Goal: Transaction & Acquisition: Download file/media

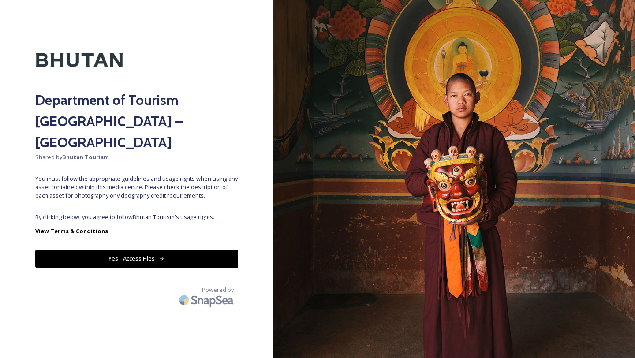
click at [190, 188] on div "Department of Tourism [GEOGRAPHIC_DATA] – Brand Centre Shared by Bhutan Tourism…" at bounding box center [136, 178] width 273 height 287
click at [136, 249] on button "Yes - Access Files" at bounding box center [136, 258] width 203 height 18
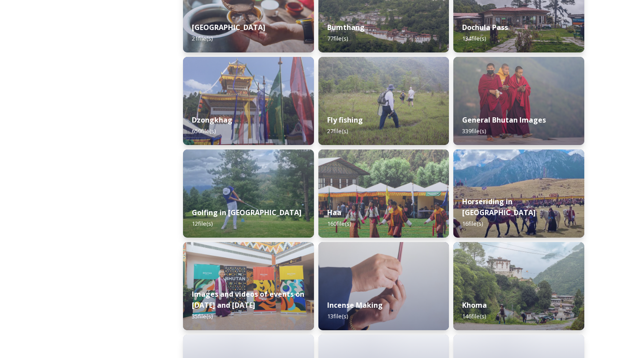
scroll to position [388, 0]
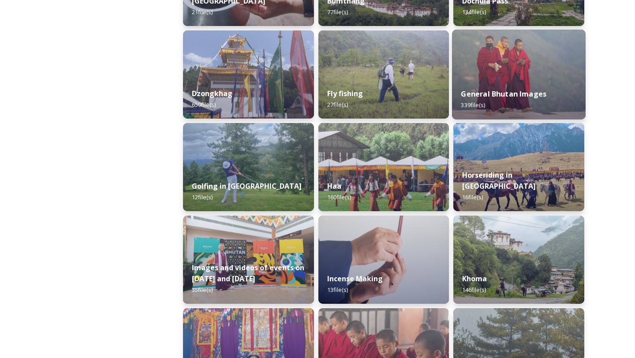
click at [517, 89] on div "General Bhutan Images 339 file(s)" at bounding box center [519, 99] width 134 height 40
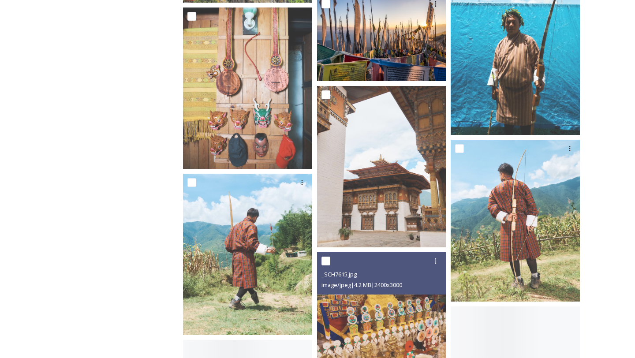
scroll to position [5859, 0]
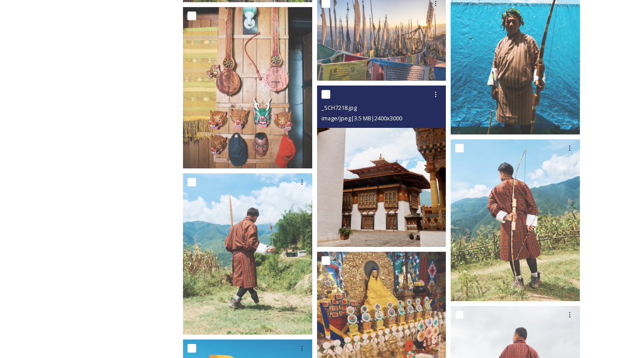
click at [391, 125] on div "_SCH7218.jpg image/jpeg | 3.5 MB | 2400 x 3000" at bounding box center [381, 107] width 129 height 42
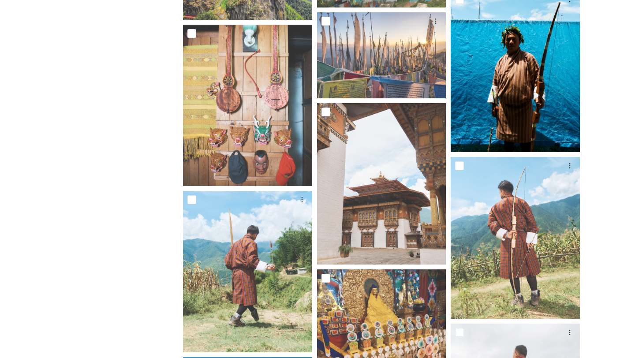
scroll to position [5847, 0]
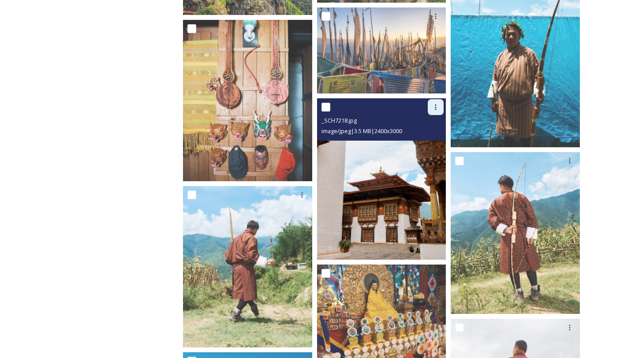
click at [435, 106] on icon at bounding box center [435, 107] width 7 height 7
click at [435, 141] on span "Download" at bounding box center [425, 143] width 27 height 8
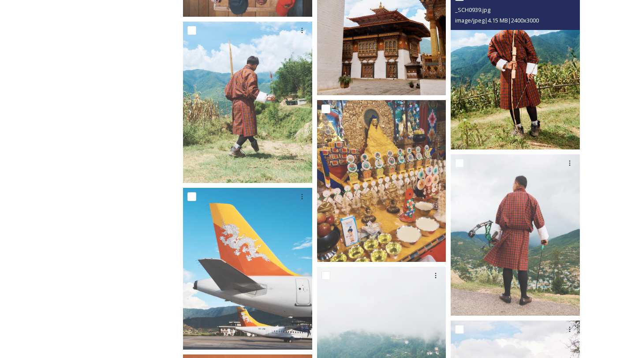
scroll to position [6079, 0]
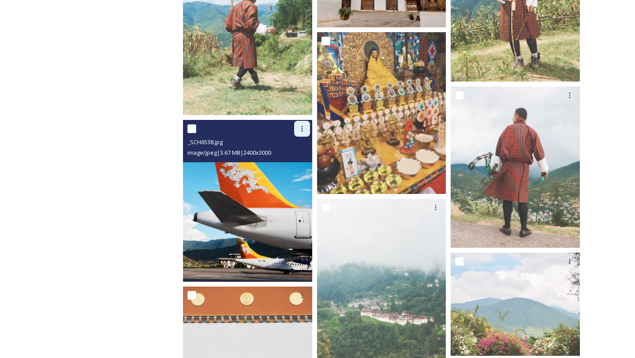
click at [302, 131] on icon at bounding box center [301, 128] width 1 height 5
click at [290, 157] on div "Download" at bounding box center [292, 165] width 36 height 17
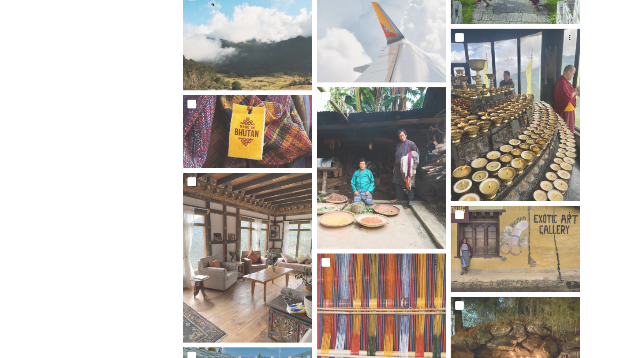
scroll to position [7335, 0]
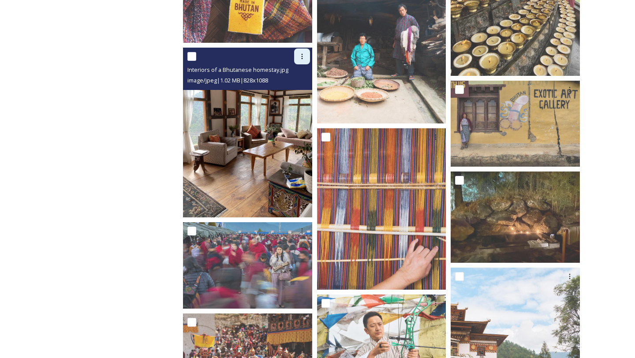
click at [304, 59] on icon at bounding box center [301, 56] width 7 height 7
click at [303, 89] on span "Download" at bounding box center [291, 93] width 27 height 8
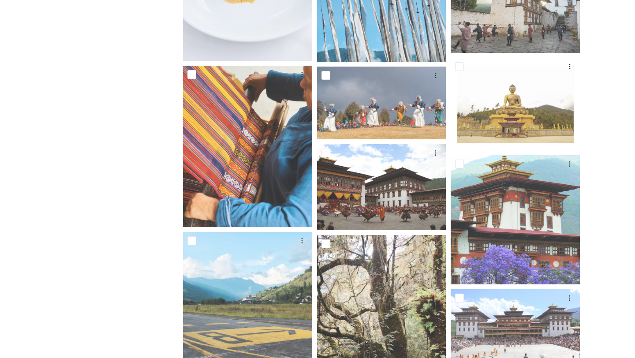
scroll to position [5146, 0]
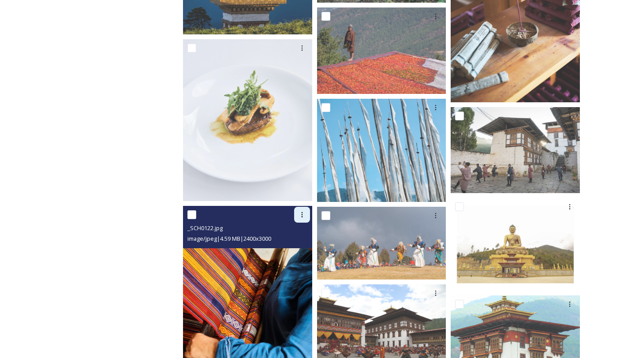
click at [304, 212] on icon at bounding box center [301, 214] width 7 height 7
click at [301, 252] on span "Download" at bounding box center [291, 251] width 27 height 8
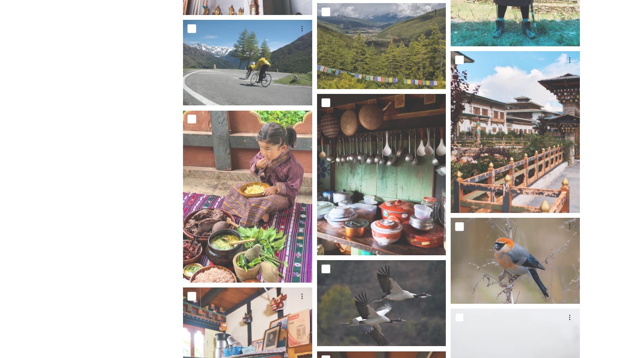
scroll to position [7883, 0]
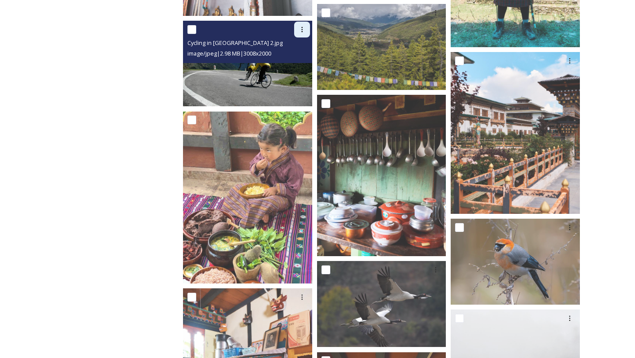
click at [301, 29] on icon at bounding box center [301, 29] width 7 height 7
click at [301, 62] on span "Download" at bounding box center [291, 66] width 27 height 8
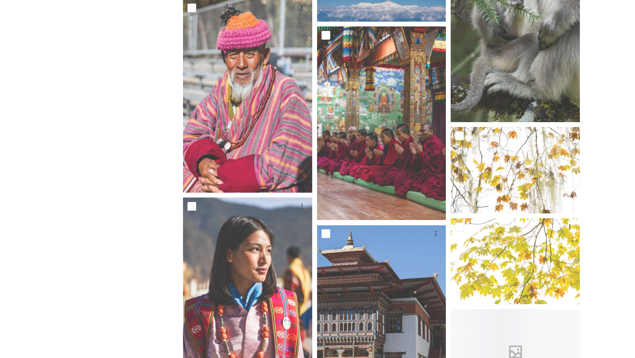
scroll to position [9831, 0]
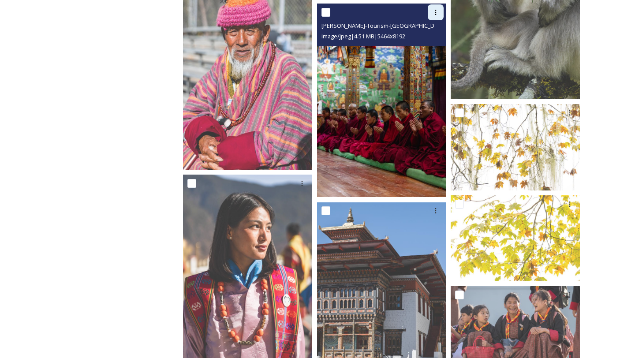
click at [436, 17] on div at bounding box center [436, 12] width 16 height 16
click at [417, 52] on span "Download" at bounding box center [425, 49] width 27 height 8
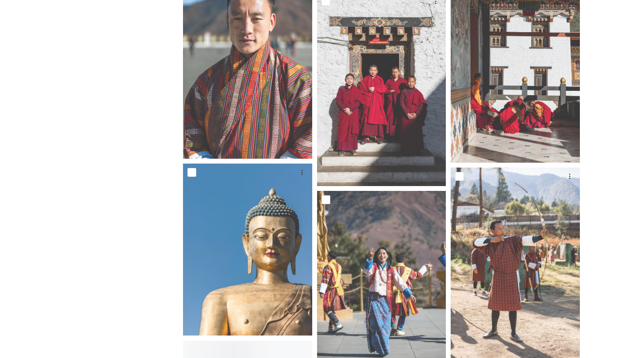
scroll to position [10459, 0]
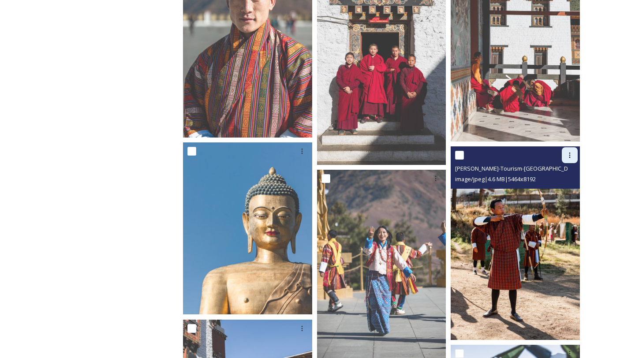
click at [571, 156] on icon at bounding box center [569, 155] width 7 height 7
click at [553, 194] on span "Download" at bounding box center [559, 191] width 27 height 8
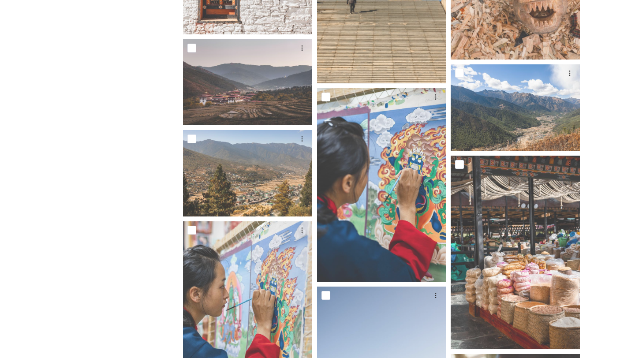
scroll to position [11430, 0]
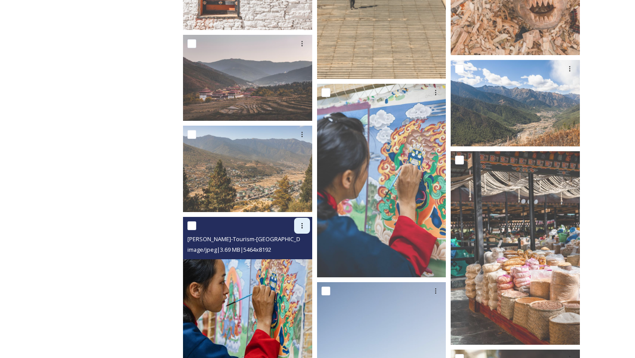
click at [302, 227] on icon at bounding box center [301, 225] width 7 height 7
click at [302, 255] on div "Download" at bounding box center [292, 261] width 36 height 17
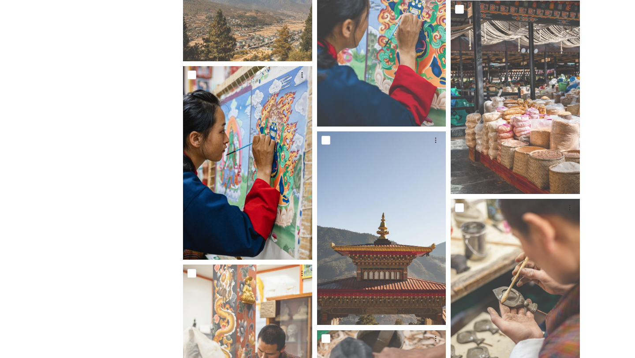
scroll to position [11598, 0]
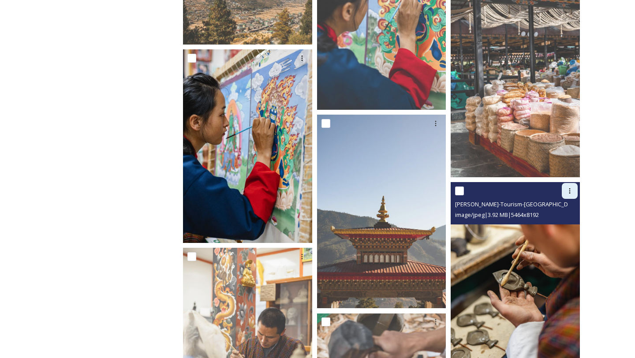
click at [570, 189] on icon at bounding box center [569, 190] width 7 height 7
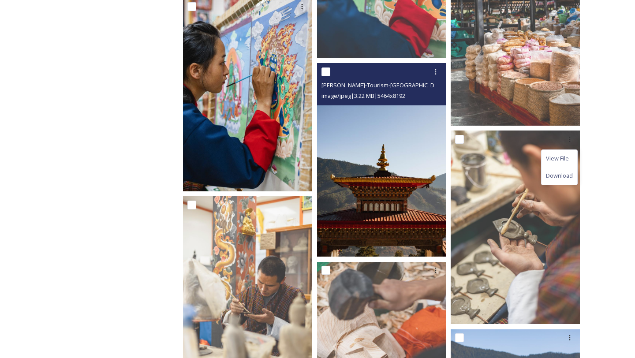
scroll to position [11666, 0]
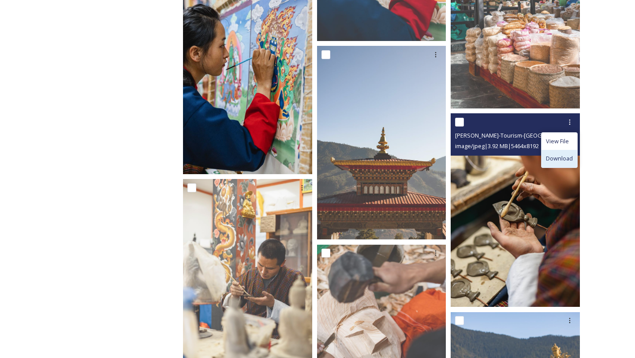
click at [551, 159] on span "Download" at bounding box center [559, 158] width 27 height 8
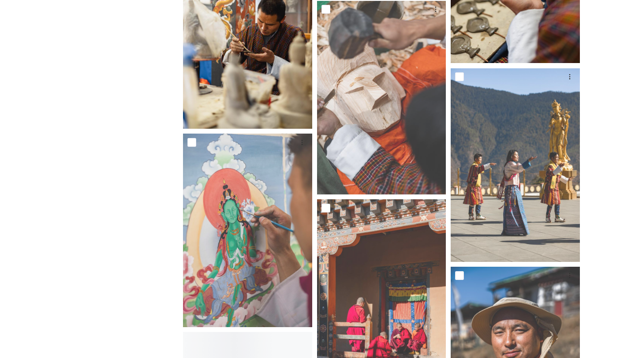
scroll to position [11916, 0]
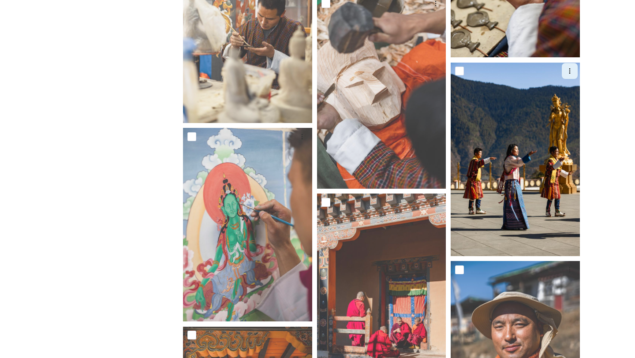
click at [569, 74] on icon at bounding box center [569, 70] width 7 height 7
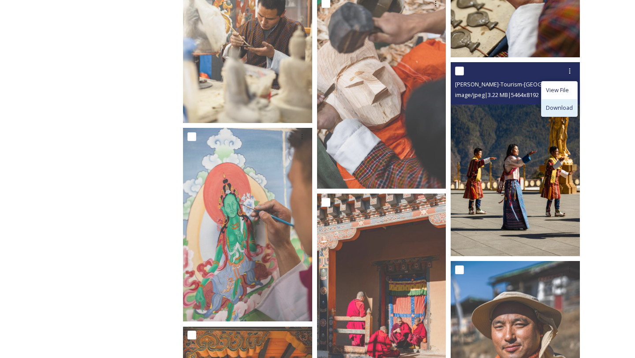
click at [563, 106] on span "Download" at bounding box center [559, 108] width 27 height 8
click at [570, 67] on icon at bounding box center [569, 70] width 7 height 7
click at [548, 110] on span "Download" at bounding box center [559, 108] width 27 height 8
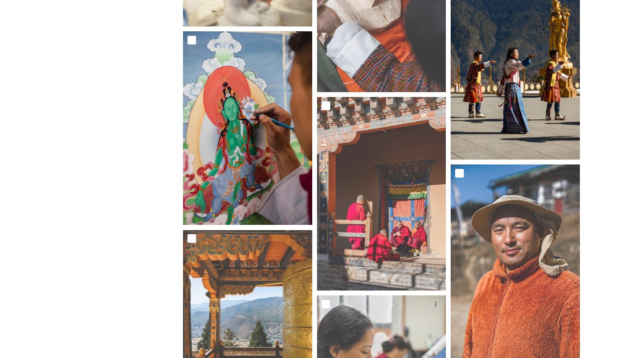
scroll to position [12054, 0]
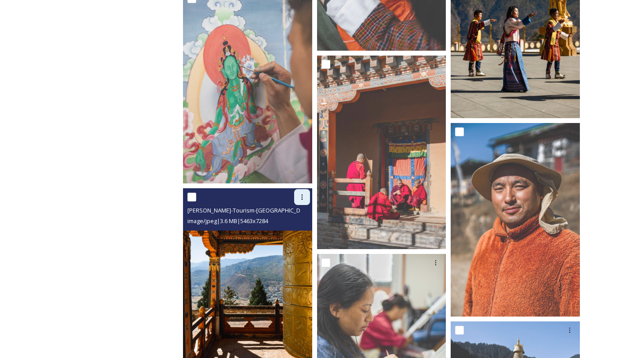
click at [300, 197] on icon at bounding box center [301, 197] width 7 height 7
click at [301, 232] on span "Download" at bounding box center [291, 234] width 27 height 8
click at [301, 197] on icon at bounding box center [301, 197] width 7 height 7
click at [307, 230] on div "Download" at bounding box center [292, 233] width 36 height 17
click at [303, 196] on icon at bounding box center [301, 197] width 7 height 7
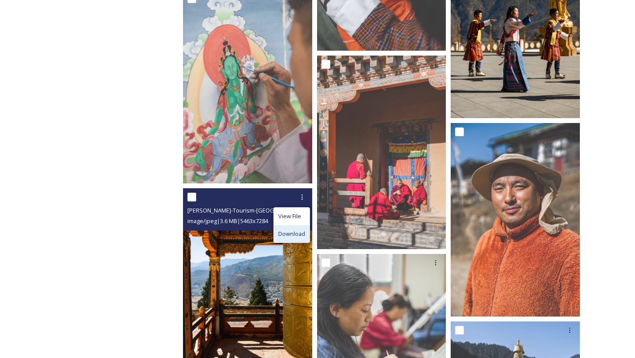
click at [282, 235] on span "Download" at bounding box center [291, 234] width 27 height 8
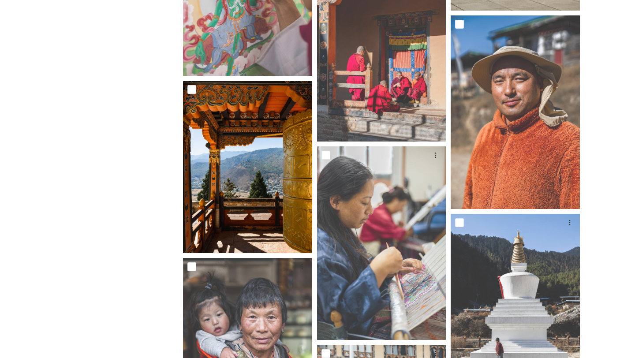
scroll to position [12169, 0]
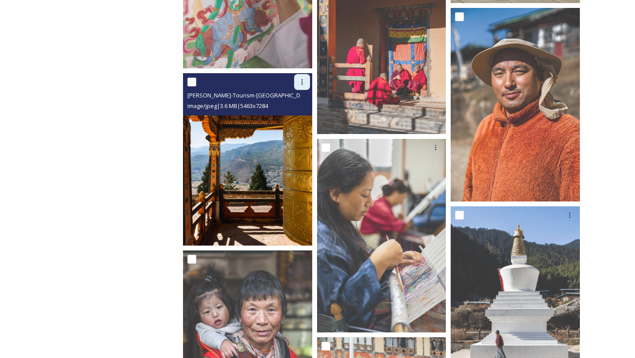
click at [299, 82] on icon at bounding box center [301, 81] width 7 height 7
click at [296, 119] on span "Download" at bounding box center [291, 119] width 27 height 8
click at [276, 180] on img at bounding box center [247, 160] width 129 height 172
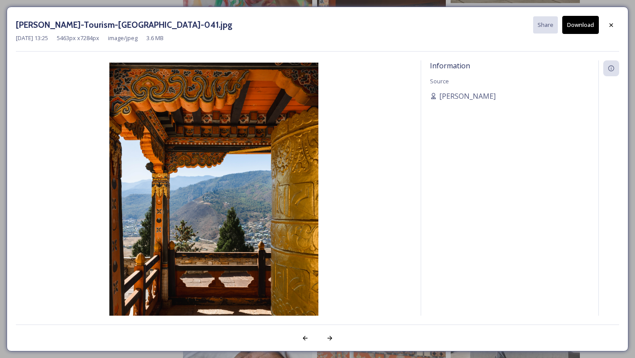
click at [574, 26] on button "Download" at bounding box center [580, 25] width 37 height 18
click at [574, 30] on button "Download" at bounding box center [580, 25] width 37 height 18
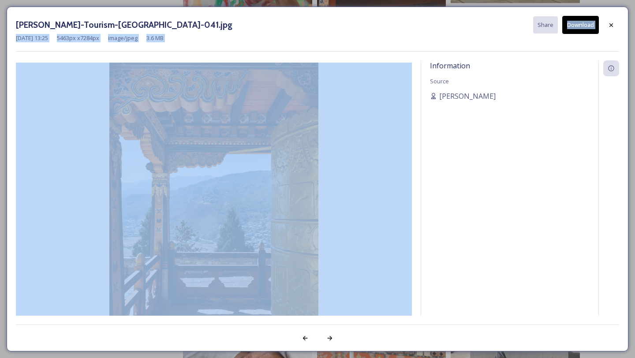
drag, startPoint x: 375, startPoint y: 29, endPoint x: 385, endPoint y: 112, distance: 83.9
click at [385, 112] on div "[PERSON_NAME]-Tourism-[GEOGRAPHIC_DATA]-041.jpg Share Download [DATE] 13:25 546…" at bounding box center [318, 179] width 622 height 345
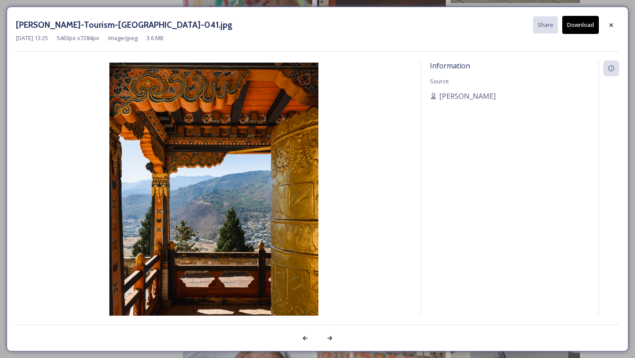
click at [520, 161] on div "Information Source [PERSON_NAME]" at bounding box center [509, 199] width 177 height 279
click at [611, 26] on icon at bounding box center [611, 25] width 4 height 4
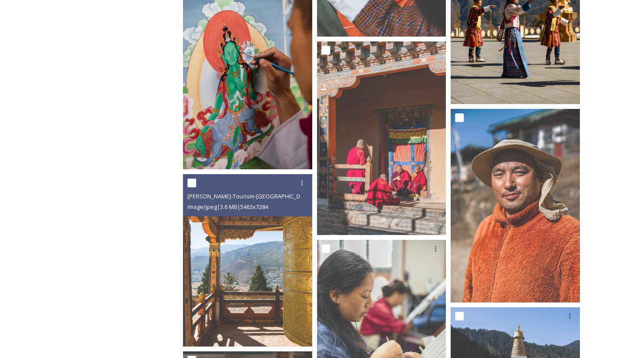
scroll to position [12070, 0]
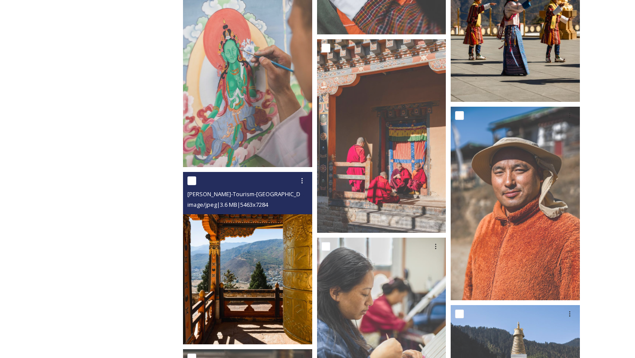
click at [277, 278] on img at bounding box center [247, 258] width 129 height 172
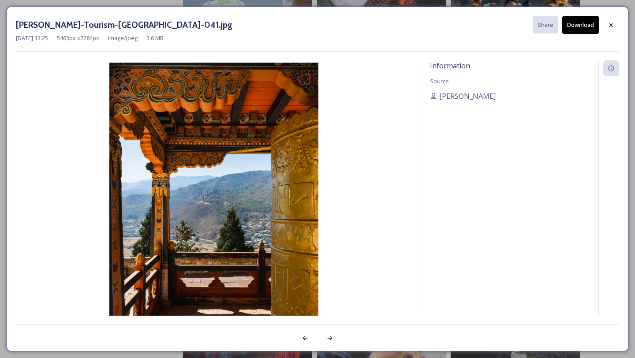
click at [552, 37] on div "[DATE] 13:25 5463 px x 7284 px image/jpeg 3.6 MB" at bounding box center [317, 38] width 603 height 8
click at [568, 35] on div "[DATE] 13:25 5463 px x 7284 px image/jpeg 3.6 MB" at bounding box center [317, 38] width 603 height 8
click at [570, 30] on button "Download" at bounding box center [580, 25] width 37 height 18
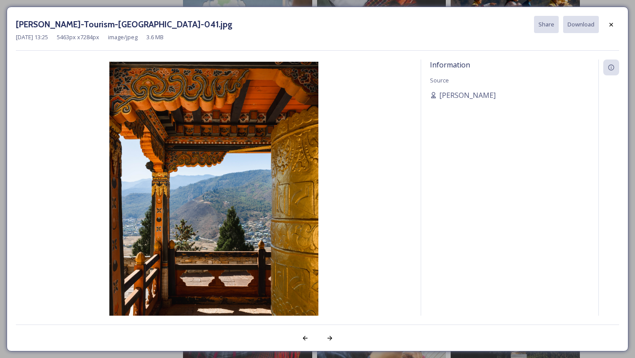
click at [570, 30] on button "Download" at bounding box center [581, 24] width 36 height 17
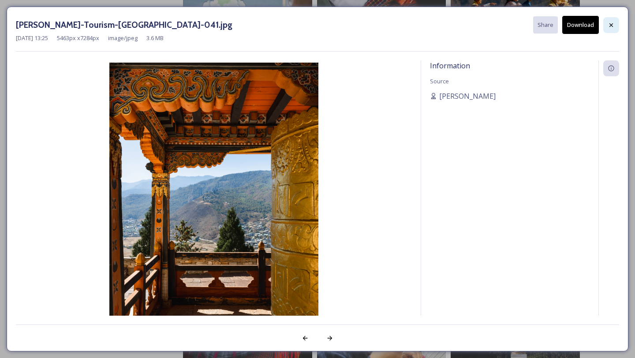
click at [612, 25] on icon at bounding box center [611, 25] width 4 height 4
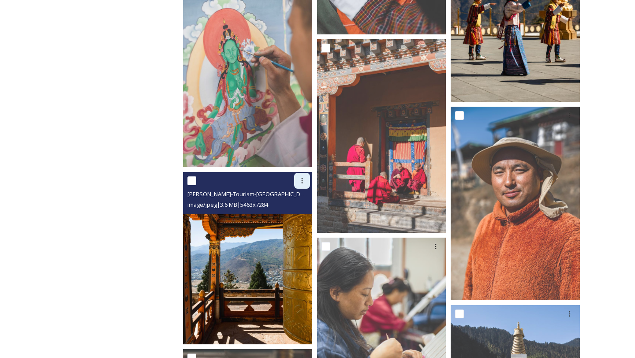
click at [299, 184] on icon at bounding box center [301, 180] width 7 height 7
click at [287, 215] on span "Download" at bounding box center [291, 217] width 27 height 8
click at [307, 175] on div at bounding box center [302, 181] width 16 height 16
click at [298, 216] on span "Download" at bounding box center [291, 217] width 27 height 8
click at [298, 216] on img at bounding box center [247, 258] width 129 height 172
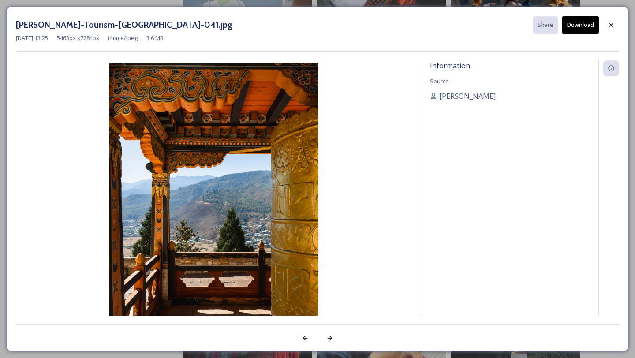
click at [298, 216] on img at bounding box center [214, 202] width 396 height 279
click at [588, 22] on button "Download" at bounding box center [580, 25] width 37 height 18
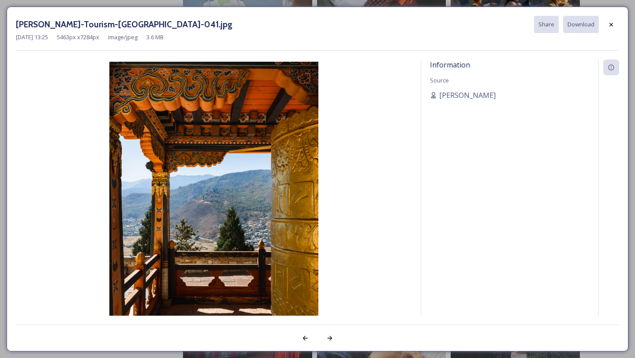
click at [588, 22] on button "Download" at bounding box center [581, 24] width 36 height 17
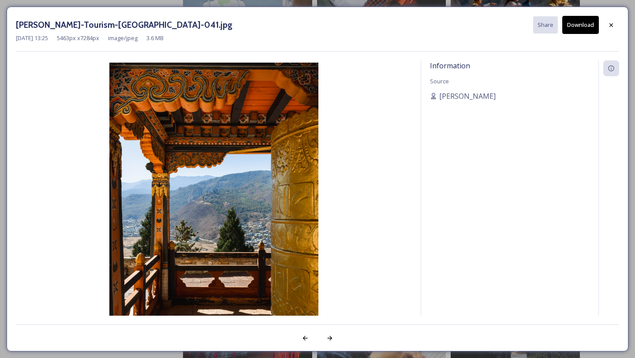
click at [621, 20] on div "[PERSON_NAME]-Tourism-[GEOGRAPHIC_DATA]-041.jpg Share Download [DATE] 13:25 546…" at bounding box center [318, 179] width 622 height 345
click at [606, 22] on div at bounding box center [611, 25] width 16 height 16
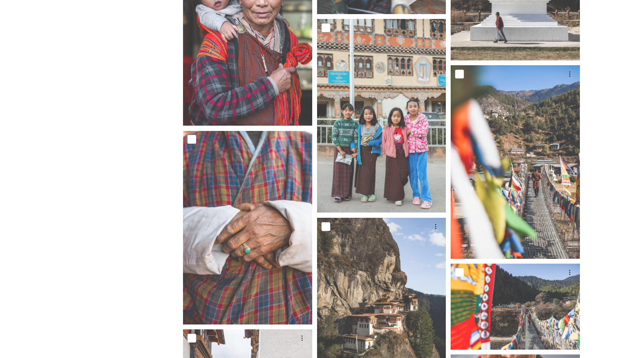
scroll to position [12585, 0]
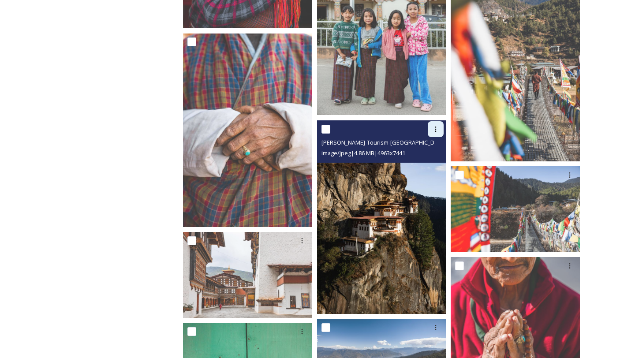
click at [433, 127] on icon at bounding box center [435, 129] width 7 height 7
click at [418, 165] on span "Download" at bounding box center [425, 165] width 27 height 8
click at [439, 127] on icon at bounding box center [435, 129] width 7 height 7
drag, startPoint x: 428, startPoint y: 154, endPoint x: 428, endPoint y: 164, distance: 10.1
click at [428, 164] on div "View File Download" at bounding box center [425, 156] width 37 height 35
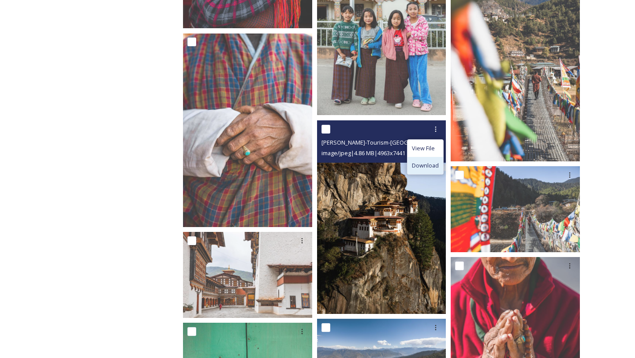
click at [433, 164] on span "Download" at bounding box center [425, 165] width 27 height 8
click at [433, 164] on img at bounding box center [381, 217] width 129 height 194
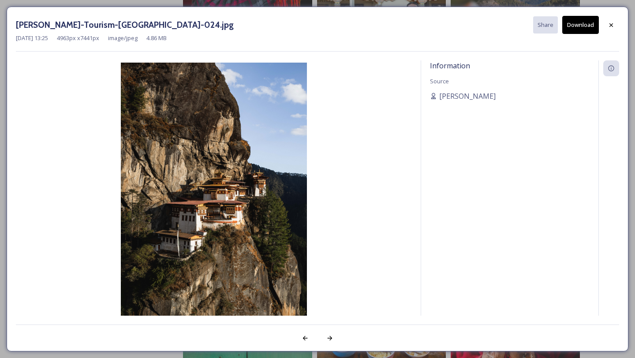
click at [570, 35] on div "[DATE] 13:25 4963 px x 7441 px image/jpeg 4.86 MB" at bounding box center [317, 38] width 603 height 8
click at [569, 30] on button "Download" at bounding box center [580, 25] width 37 height 18
click at [608, 30] on div at bounding box center [611, 25] width 16 height 16
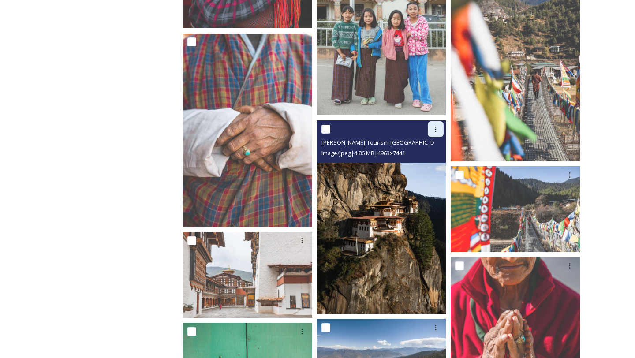
click at [437, 131] on icon at bounding box center [435, 129] width 7 height 7
click at [422, 166] on span "Download" at bounding box center [425, 165] width 27 height 8
click at [391, 186] on img at bounding box center [381, 217] width 129 height 194
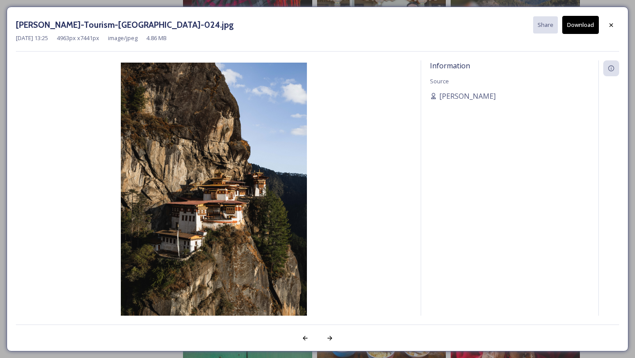
click at [591, 22] on button "Download" at bounding box center [580, 25] width 37 height 18
click at [573, 31] on button "Download" at bounding box center [580, 25] width 37 height 18
click at [606, 26] on div at bounding box center [611, 25] width 16 height 16
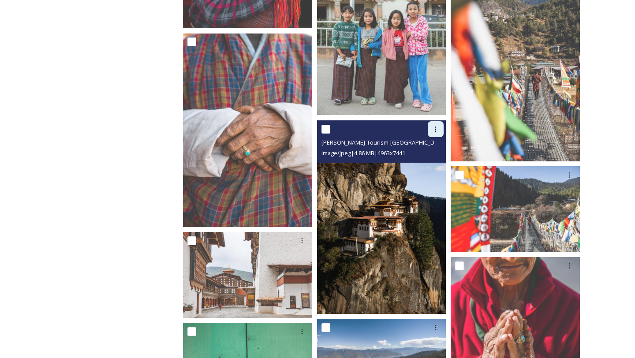
click at [436, 131] on icon at bounding box center [435, 129] width 7 height 7
click at [432, 165] on span "Download" at bounding box center [425, 165] width 27 height 8
click at [432, 165] on img at bounding box center [381, 217] width 129 height 194
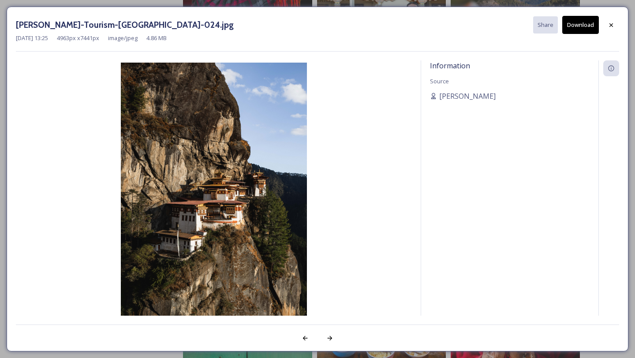
click at [592, 29] on button "Download" at bounding box center [580, 25] width 37 height 18
click at [591, 23] on button "Download" at bounding box center [580, 25] width 37 height 18
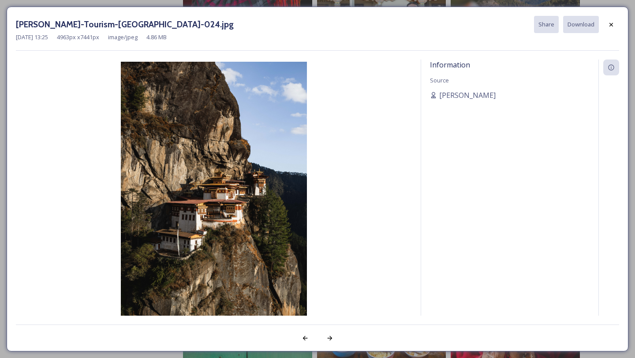
click at [591, 23] on button "Download" at bounding box center [581, 24] width 36 height 17
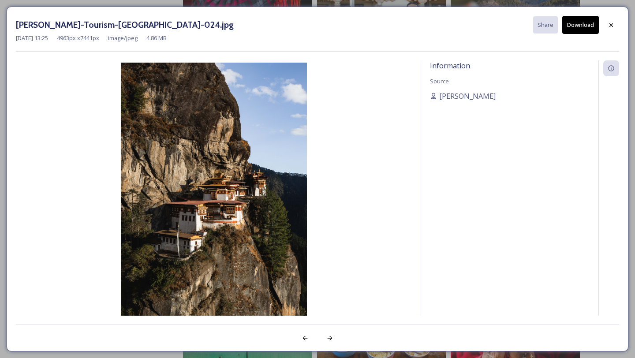
click at [591, 23] on button "Download" at bounding box center [580, 25] width 37 height 18
click at [285, 151] on img at bounding box center [214, 202] width 396 height 279
click at [613, 22] on icon at bounding box center [610, 25] width 7 height 7
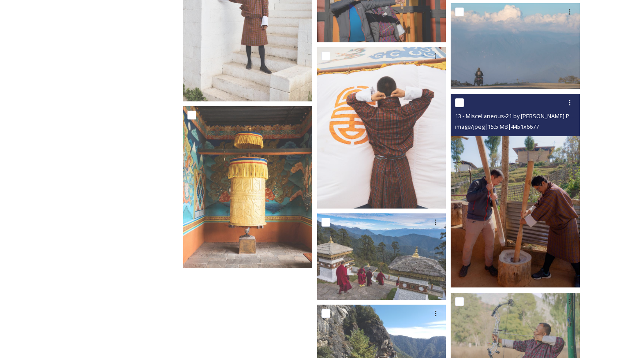
scroll to position [15297, 0]
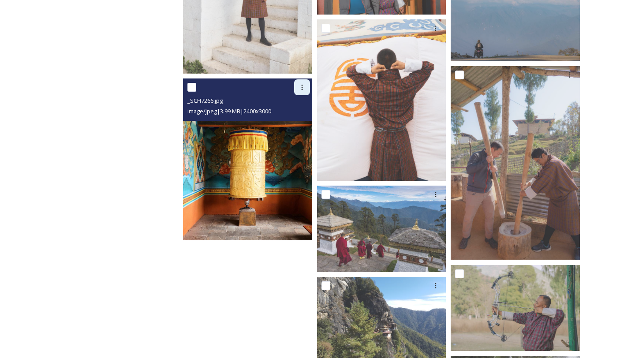
click at [301, 87] on icon at bounding box center [301, 87] width 7 height 7
click at [289, 125] on span "Download" at bounding box center [291, 124] width 27 height 8
click at [304, 87] on icon at bounding box center [301, 87] width 7 height 7
click at [304, 130] on div "Download" at bounding box center [292, 123] width 36 height 17
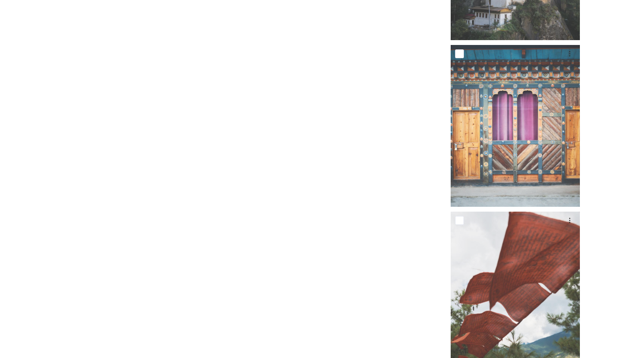
scroll to position [16430, 0]
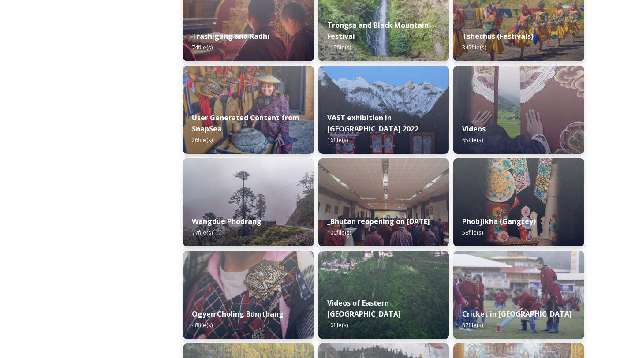
scroll to position [1454, 0]
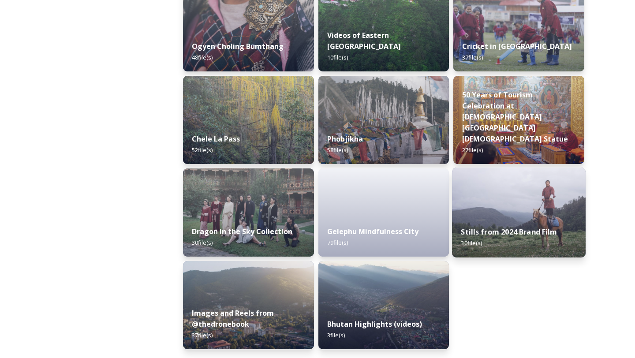
click at [510, 217] on img at bounding box center [519, 213] width 134 height 90
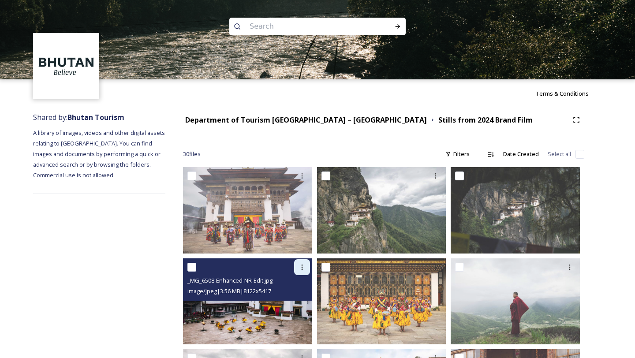
click at [302, 267] on icon at bounding box center [301, 267] width 7 height 7
click at [294, 310] on div "Download" at bounding box center [292, 303] width 36 height 17
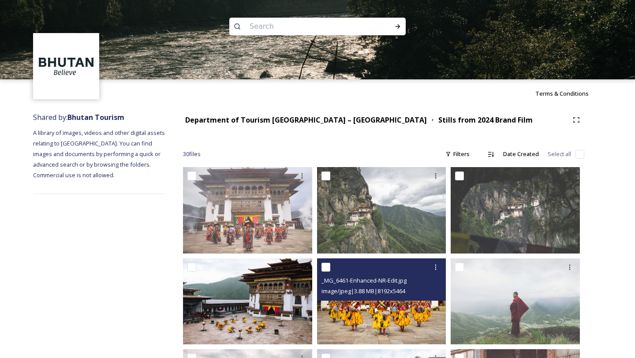
click at [420, 273] on div at bounding box center [382, 267] width 123 height 16
click at [438, 268] on icon at bounding box center [435, 267] width 7 height 7
click at [418, 302] on span "Download" at bounding box center [425, 303] width 27 height 8
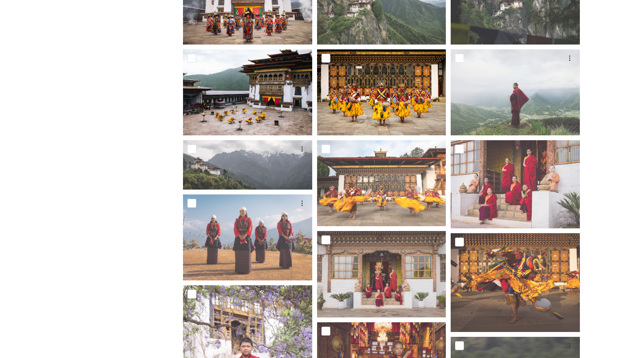
scroll to position [284, 0]
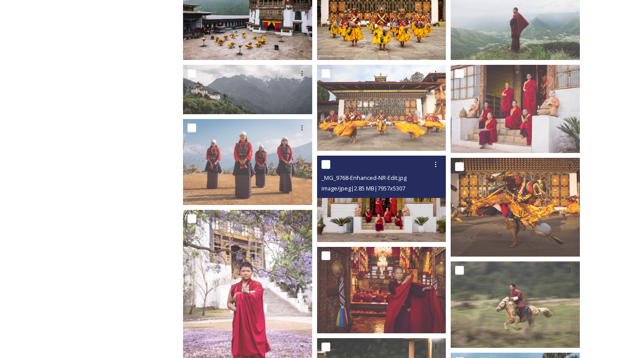
click at [430, 178] on div "_MG_9768-Enhanced-NR-Edit.jpg" at bounding box center [382, 177] width 123 height 11
click at [440, 161] on div at bounding box center [436, 164] width 16 height 16
click at [418, 197] on span "Download" at bounding box center [425, 201] width 27 height 8
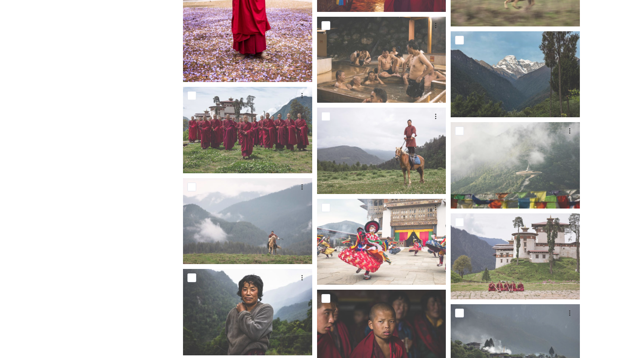
scroll to position [526, 0]
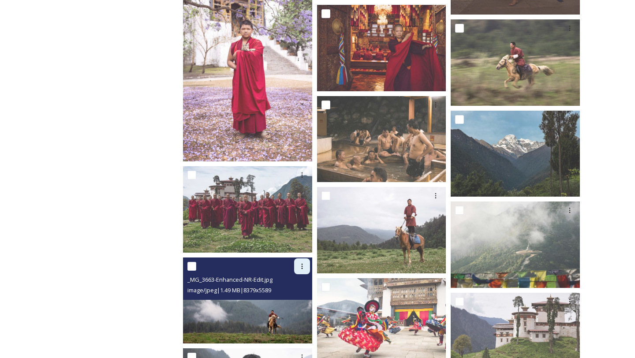
click at [301, 268] on icon at bounding box center [301, 266] width 7 height 7
click at [296, 299] on span "Download" at bounding box center [291, 302] width 27 height 8
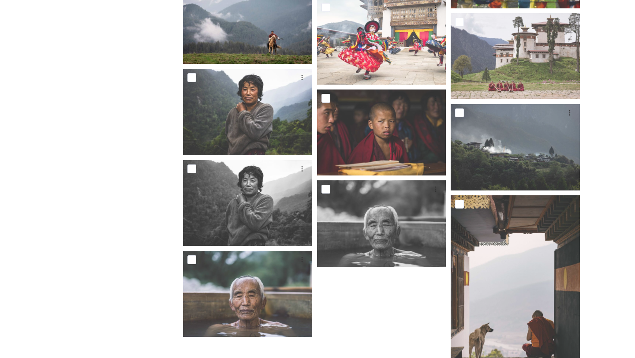
scroll to position [856, 0]
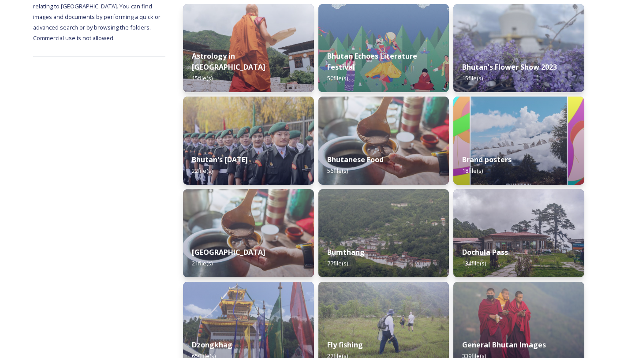
scroll to position [145, 0]
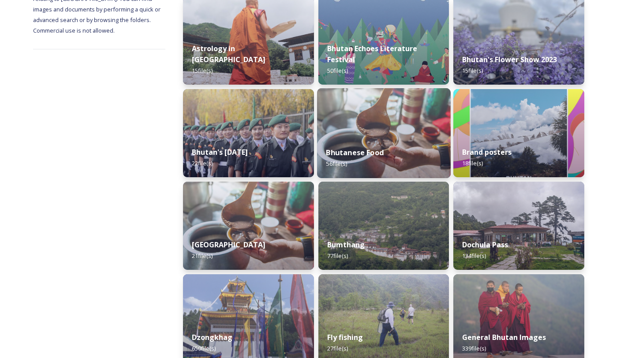
click at [393, 131] on img at bounding box center [384, 133] width 134 height 90
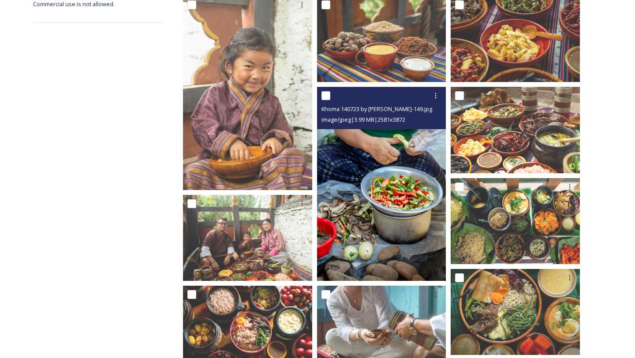
scroll to position [205, 0]
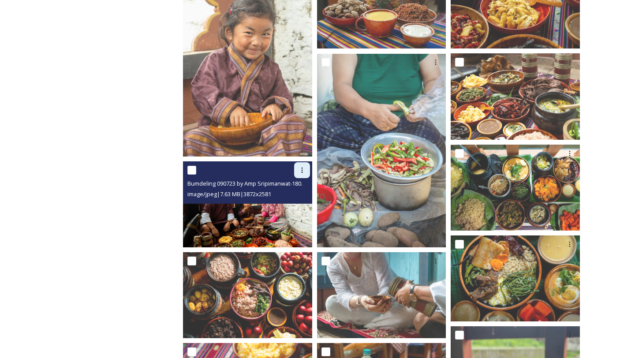
click at [305, 169] on div at bounding box center [302, 170] width 16 height 16
click at [307, 202] on div "Download" at bounding box center [292, 206] width 36 height 17
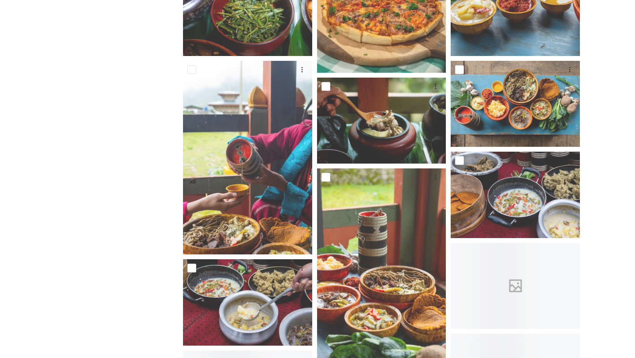
scroll to position [678, 0]
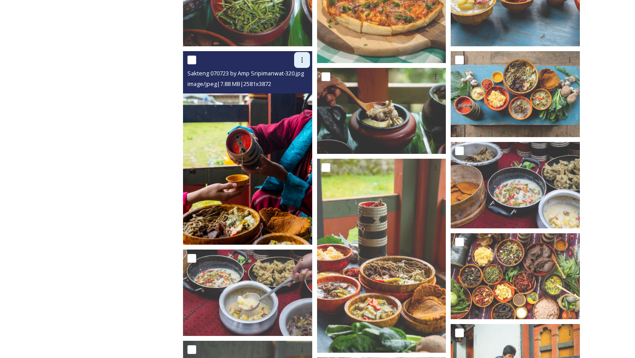
click at [303, 63] on icon at bounding box center [301, 59] width 7 height 7
click at [308, 97] on div "Download" at bounding box center [292, 96] width 36 height 17
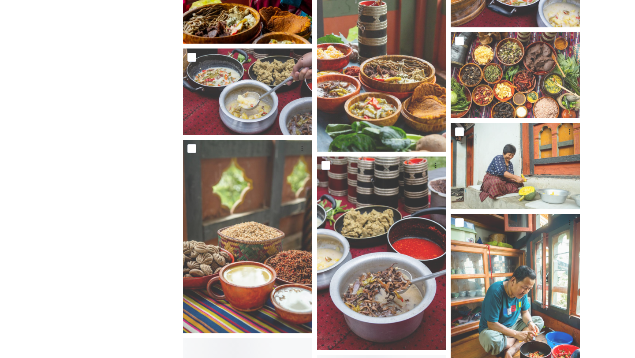
scroll to position [878, 0]
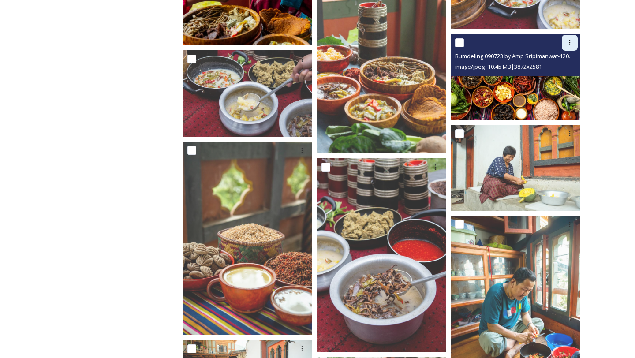
click at [570, 44] on icon at bounding box center [569, 42] width 7 height 7
click at [562, 75] on span "Download" at bounding box center [559, 79] width 27 height 8
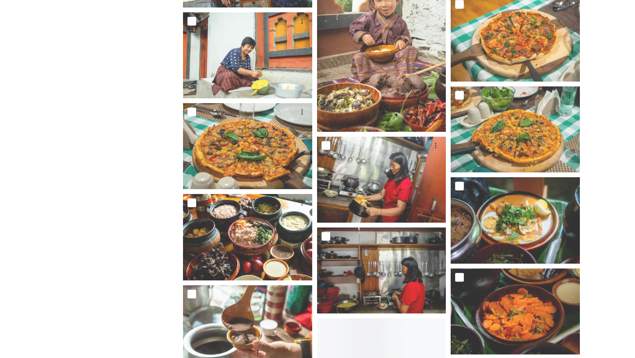
scroll to position [1564, 0]
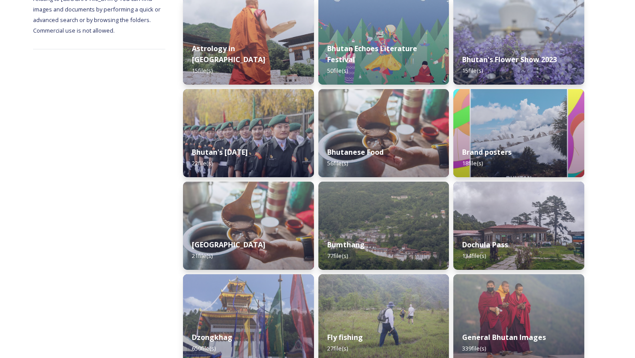
scroll to position [154, 0]
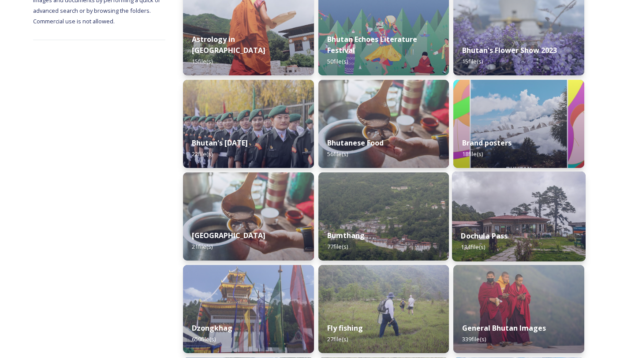
click at [477, 233] on strong "Dochula Pass" at bounding box center [484, 236] width 47 height 10
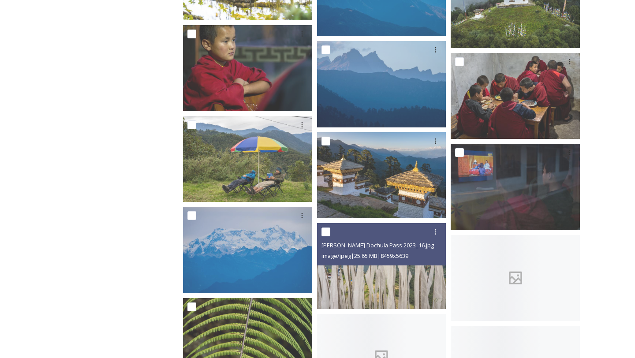
scroll to position [1601, 0]
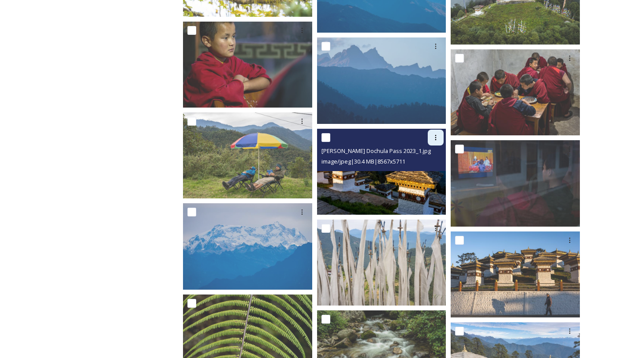
click at [434, 139] on icon at bounding box center [435, 137] width 7 height 7
click at [428, 177] on span "Download" at bounding box center [425, 174] width 27 height 8
click at [432, 141] on icon at bounding box center [435, 137] width 7 height 7
click at [429, 180] on div "Download" at bounding box center [425, 173] width 36 height 17
click at [403, 188] on img at bounding box center [381, 172] width 129 height 86
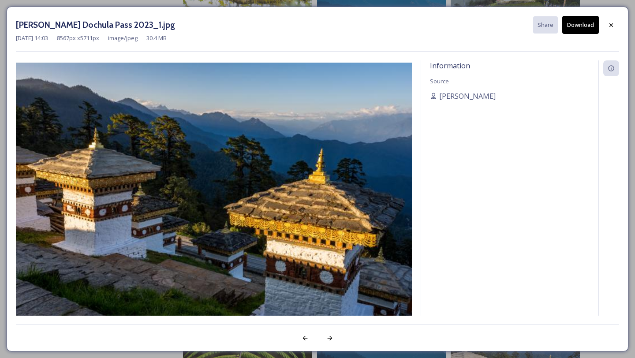
click at [579, 34] on div "[DATE] 14:03 8567 px x 5711 px image/jpeg 30.4 MB" at bounding box center [317, 38] width 603 height 8
click at [579, 31] on button "Download" at bounding box center [580, 25] width 37 height 18
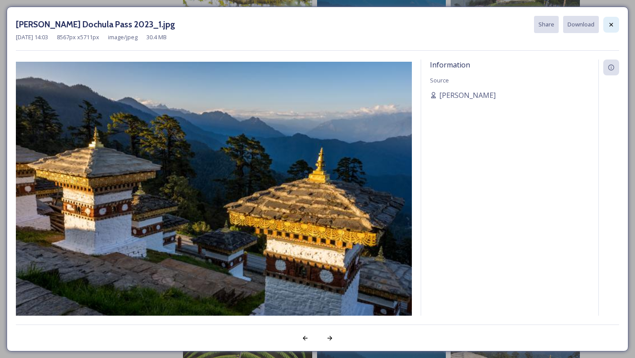
click at [610, 27] on icon at bounding box center [610, 24] width 7 height 7
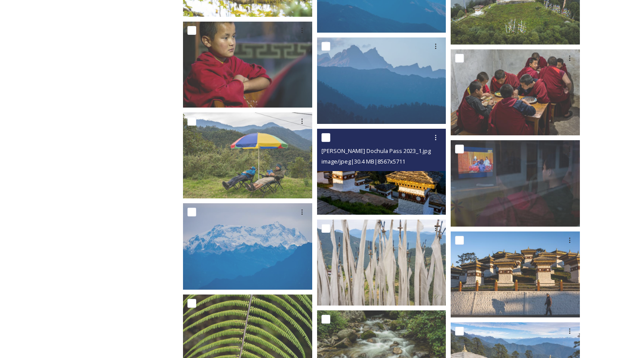
click at [382, 192] on img at bounding box center [381, 172] width 129 height 86
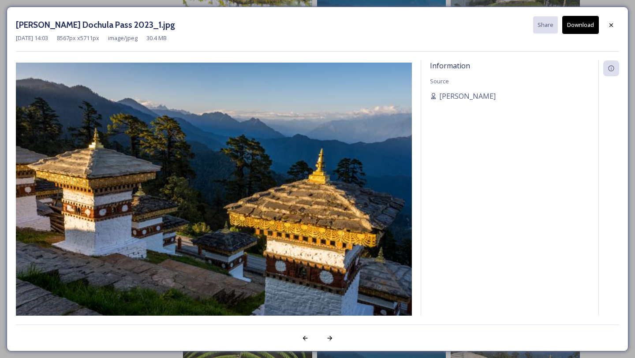
click at [577, 17] on button "Download" at bounding box center [580, 25] width 37 height 18
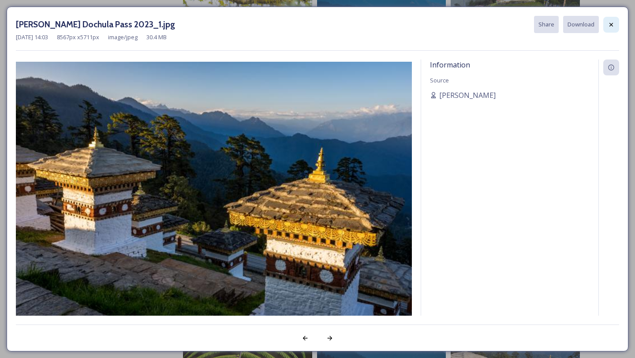
click at [609, 27] on icon at bounding box center [610, 24] width 7 height 7
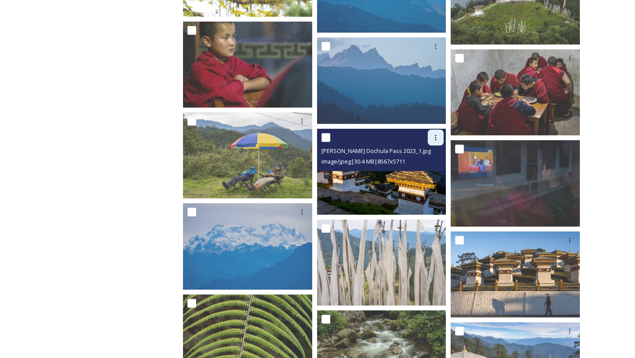
click at [435, 139] on icon at bounding box center [435, 137] width 7 height 7
click at [428, 172] on span "Download" at bounding box center [425, 174] width 27 height 8
click at [420, 193] on img at bounding box center [381, 172] width 129 height 86
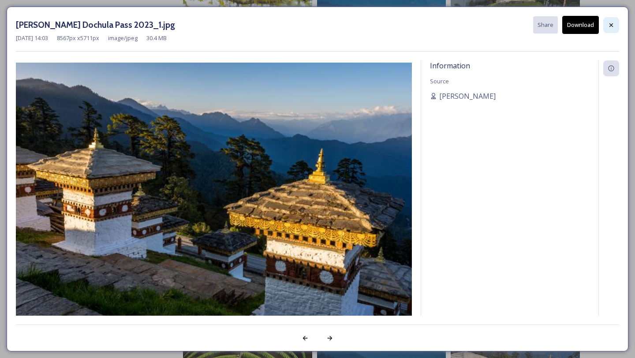
click at [611, 30] on div at bounding box center [611, 25] width 16 height 16
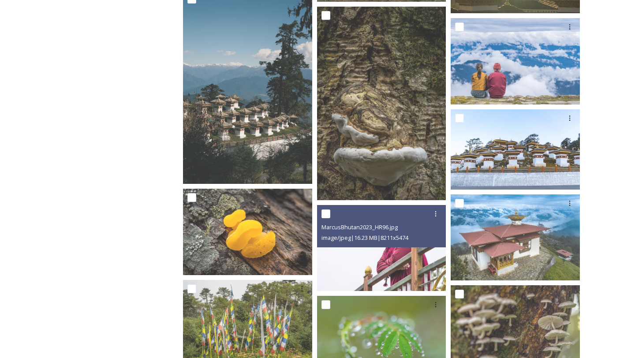
scroll to position [2430, 0]
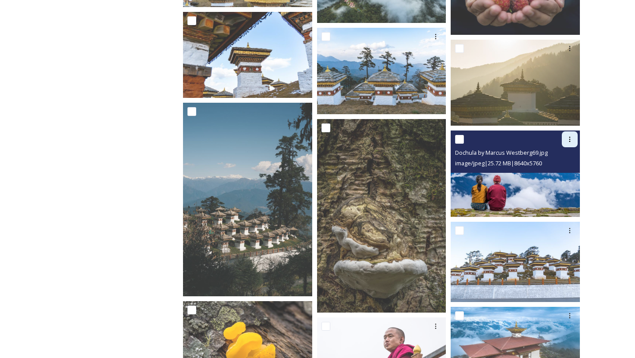
click at [567, 141] on icon at bounding box center [569, 139] width 7 height 7
click at [558, 174] on span "Download" at bounding box center [559, 175] width 27 height 8
click at [569, 144] on div at bounding box center [570, 139] width 16 height 16
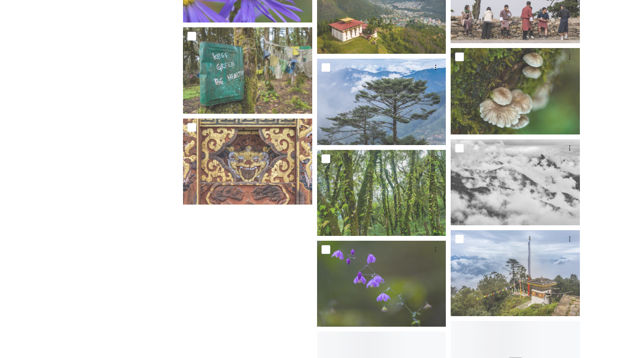
scroll to position [4454, 0]
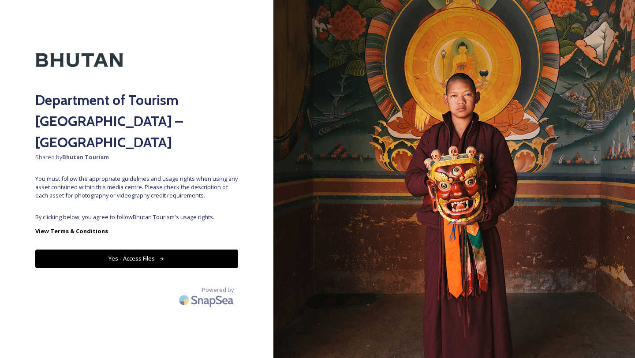
click at [232, 249] on button "Yes - Access Files" at bounding box center [136, 258] width 203 height 18
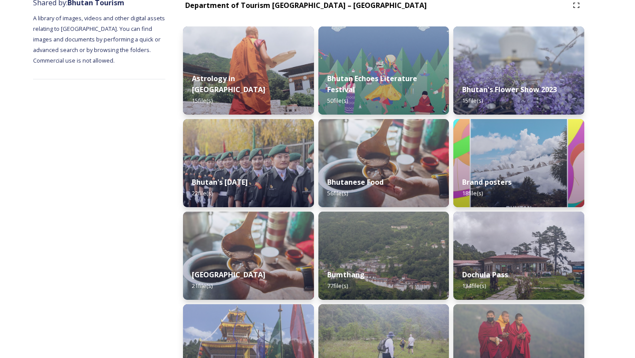
scroll to position [210, 0]
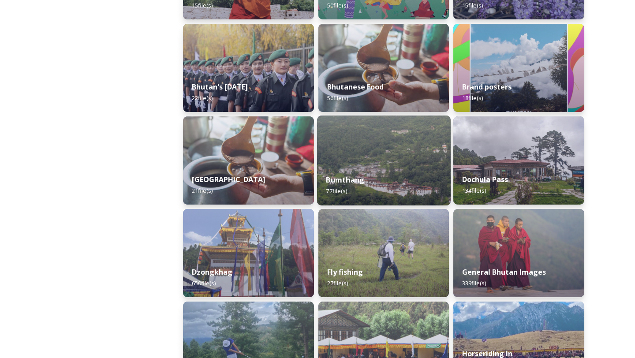
click at [342, 186] on div "Bumthang 77 file(s)" at bounding box center [384, 185] width 134 height 40
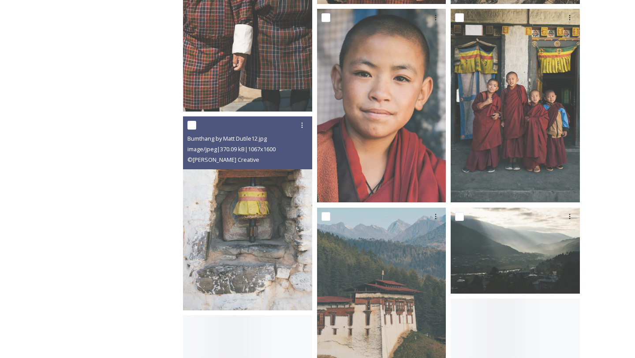
scroll to position [648, 0]
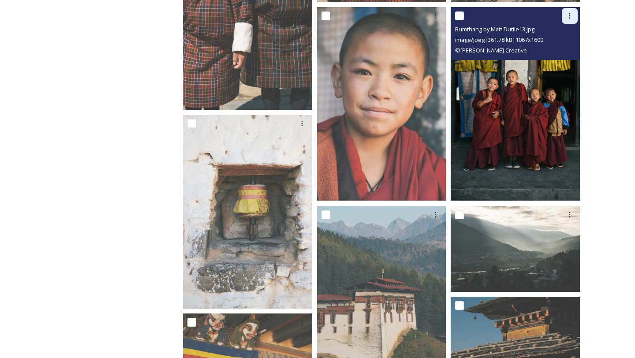
click at [565, 18] on div at bounding box center [570, 16] width 16 height 16
click at [555, 55] on span "Download" at bounding box center [559, 52] width 27 height 8
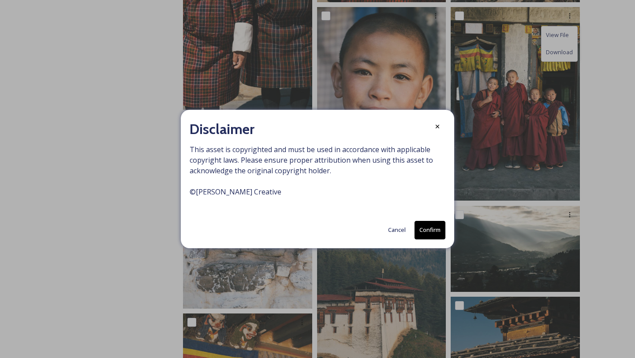
click at [422, 231] on button "Confirm" at bounding box center [429, 230] width 31 height 18
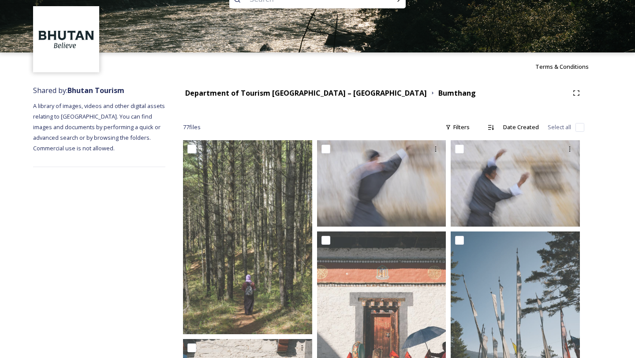
scroll to position [23, 0]
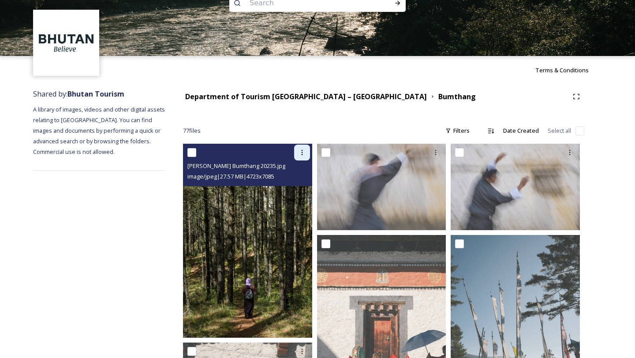
click at [296, 162] on div "Marcus Westberg Bumthang 20235.jpg" at bounding box center [248, 165] width 123 height 11
click at [300, 153] on icon at bounding box center [301, 152] width 7 height 7
click at [305, 191] on span "Download" at bounding box center [291, 189] width 27 height 8
click at [287, 205] on img at bounding box center [247, 241] width 129 height 194
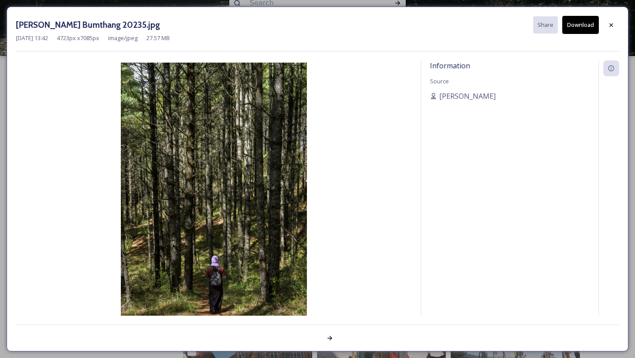
click at [611, 26] on icon at bounding box center [610, 25] width 7 height 7
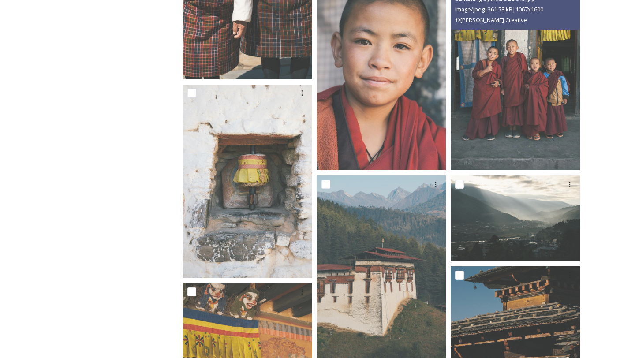
scroll to position [918, 0]
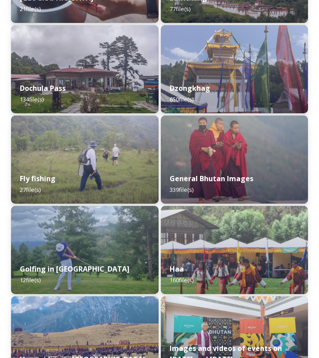
scroll to position [546, 0]
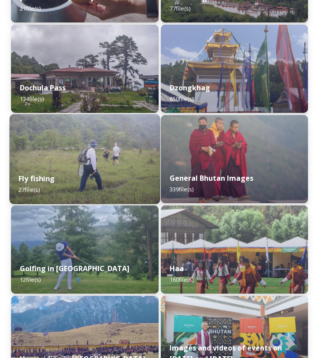
click at [130, 178] on div "Fly fishing 27 file(s)" at bounding box center [85, 184] width 150 height 40
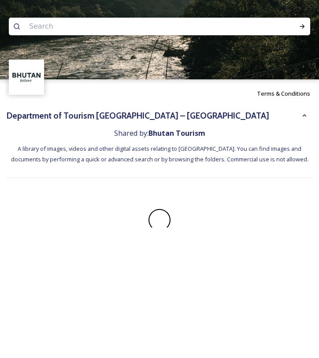
click at [130, 178] on div "Shared by: Bhutan Tourism A library of images, videos and other digital assets …" at bounding box center [160, 157] width 306 height 68
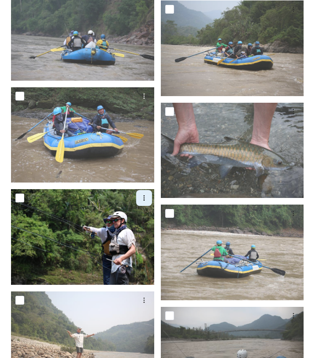
scroll to position [478, 0]
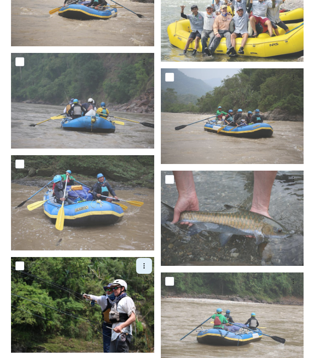
click at [141, 267] on icon at bounding box center [144, 265] width 7 height 7
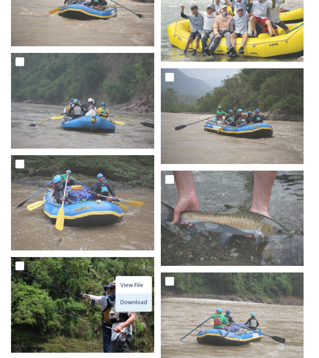
click at [134, 299] on span "Download" at bounding box center [133, 302] width 27 height 8
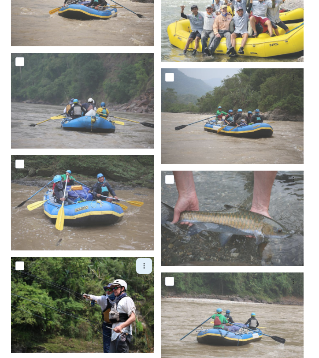
click at [147, 268] on icon at bounding box center [144, 265] width 7 height 7
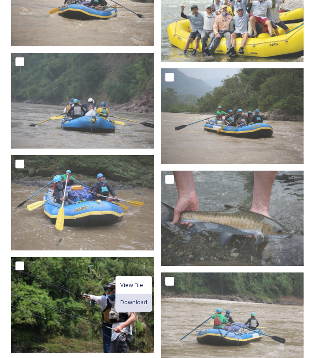
click at [140, 302] on span "Download" at bounding box center [133, 302] width 27 height 8
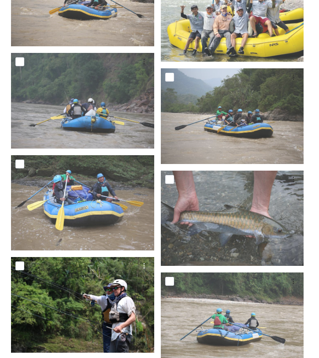
scroll to position [902, 0]
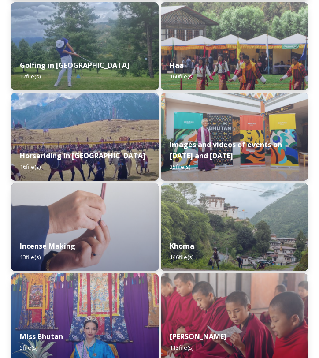
scroll to position [752, 0]
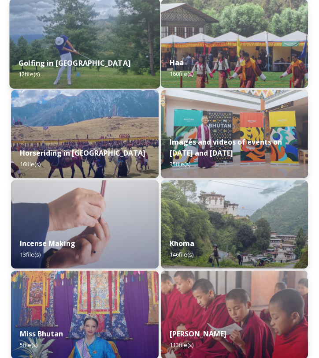
click at [59, 42] on img at bounding box center [85, 44] width 150 height 90
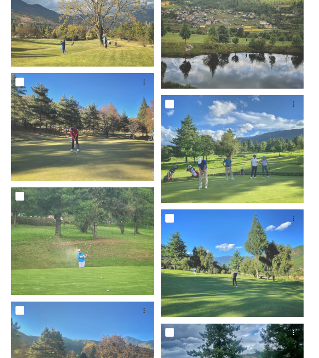
scroll to position [367, 0]
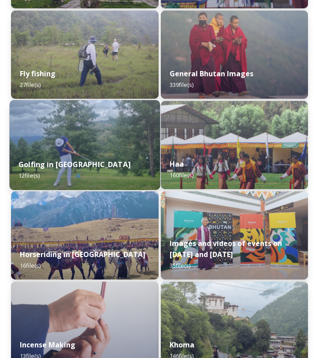
scroll to position [653, 0]
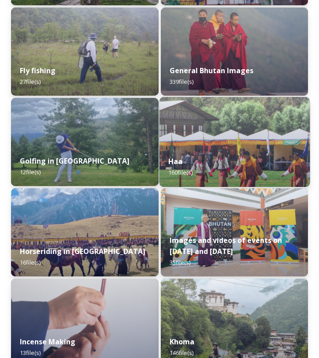
click at [189, 156] on div "Haa 160 file(s)" at bounding box center [234, 167] width 150 height 40
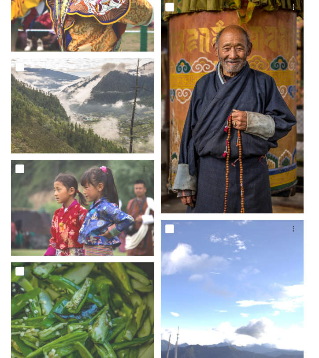
scroll to position [1939, 0]
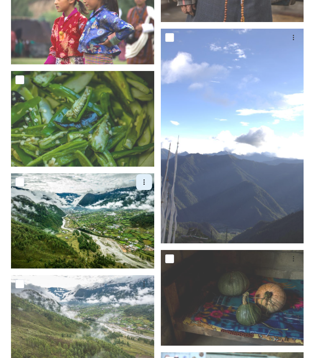
click at [140, 177] on div at bounding box center [144, 182] width 16 height 16
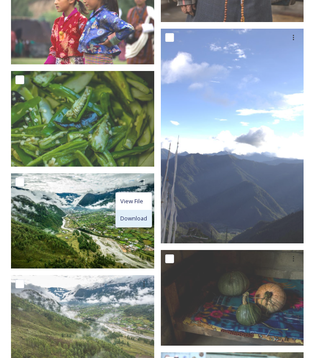
click at [143, 216] on span "Download" at bounding box center [133, 218] width 27 height 8
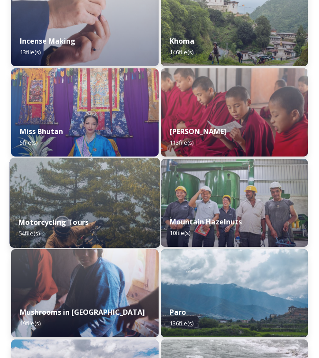
scroll to position [951, 0]
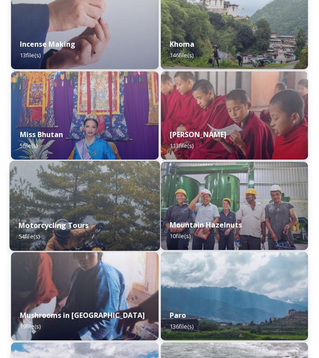
click at [121, 168] on img at bounding box center [85, 206] width 150 height 90
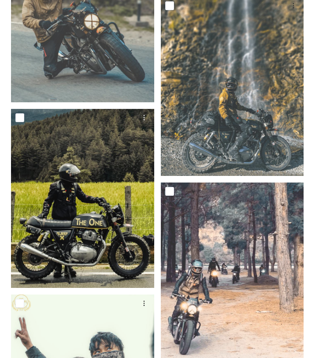
scroll to position [3325, 0]
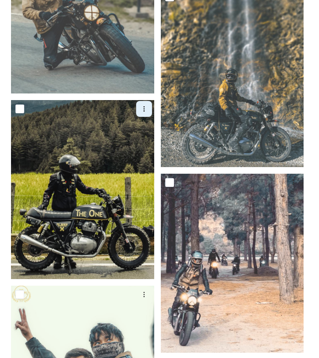
click at [145, 108] on icon at bounding box center [144, 108] width 7 height 7
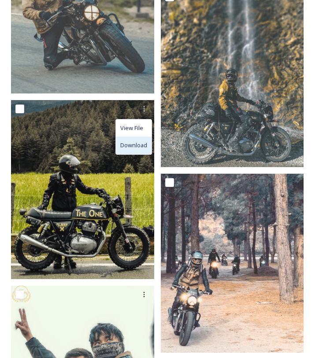
click at [136, 147] on span "Download" at bounding box center [133, 145] width 27 height 8
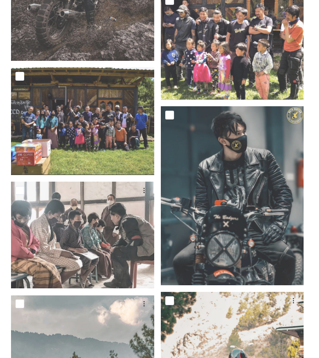
scroll to position [0, 0]
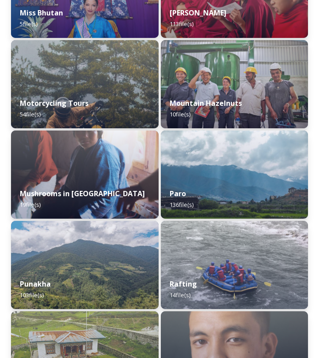
scroll to position [1074, 0]
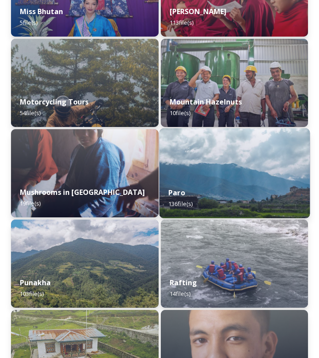
click at [220, 180] on div "Paro 136 file(s)" at bounding box center [234, 198] width 150 height 40
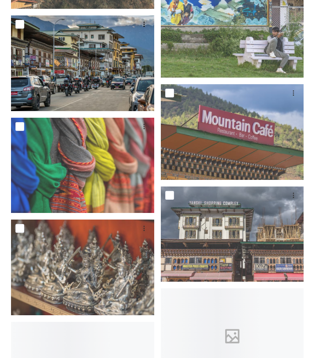
scroll to position [6784, 0]
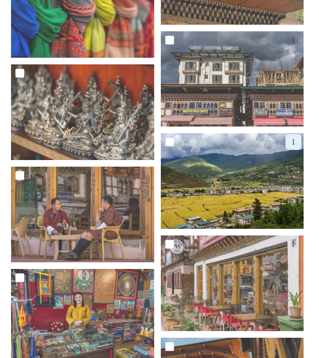
click at [290, 145] on div at bounding box center [294, 142] width 16 height 16
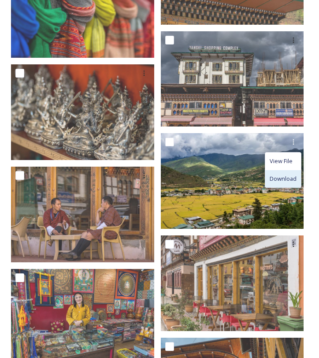
click at [286, 171] on div "Download" at bounding box center [283, 178] width 36 height 17
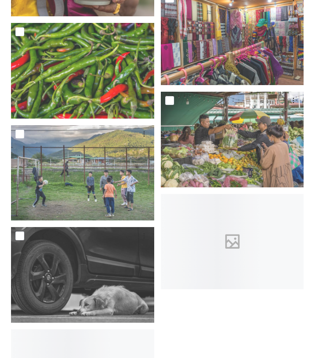
scroll to position [8477, 0]
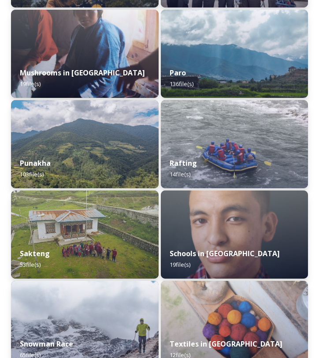
scroll to position [1226, 0]
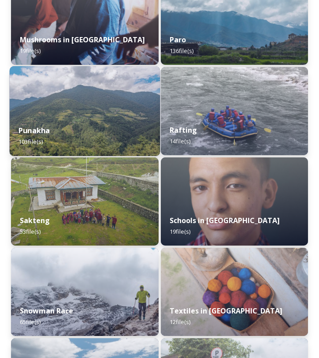
click at [109, 116] on div "Punakha 103 file(s)" at bounding box center [85, 136] width 150 height 40
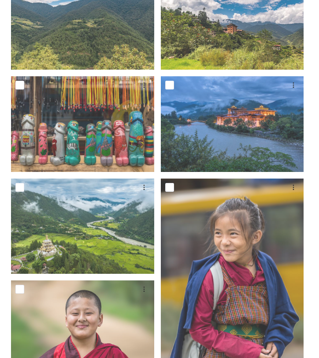
scroll to position [772, 0]
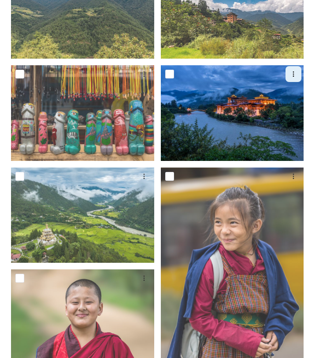
click at [295, 74] on icon at bounding box center [293, 74] width 7 height 7
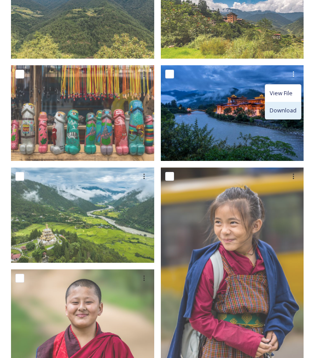
click at [290, 103] on div "Download" at bounding box center [283, 110] width 36 height 17
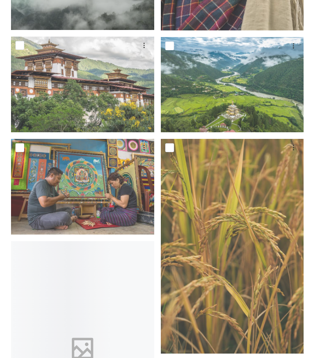
scroll to position [1677, 0]
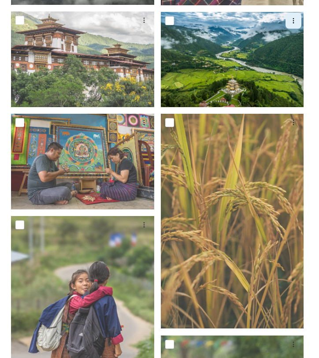
click at [296, 22] on icon at bounding box center [293, 20] width 7 height 7
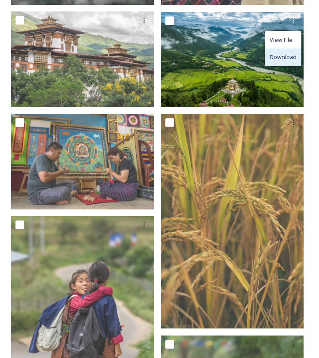
click at [294, 55] on span "Download" at bounding box center [283, 57] width 27 height 8
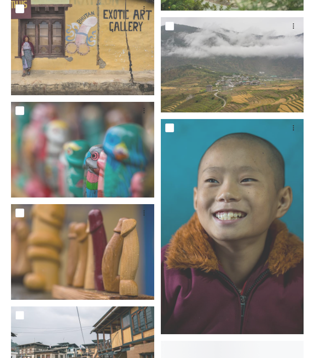
scroll to position [3501, 0]
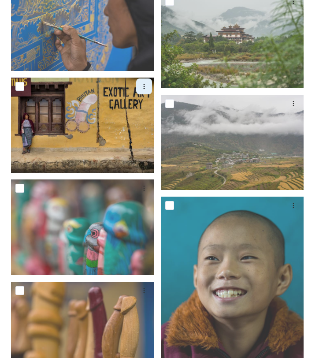
click at [145, 85] on icon at bounding box center [144, 86] width 7 height 7
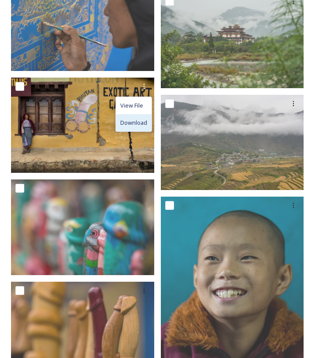
click at [128, 119] on span "Download" at bounding box center [133, 123] width 27 height 8
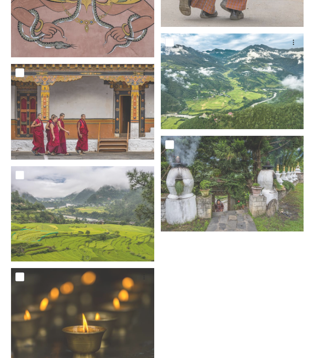
scroll to position [6293, 0]
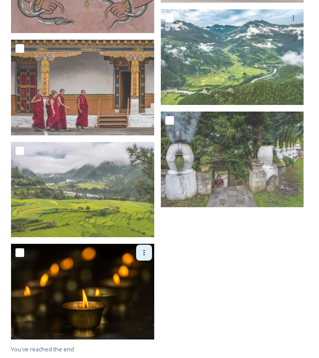
click at [142, 254] on icon at bounding box center [144, 252] width 7 height 7
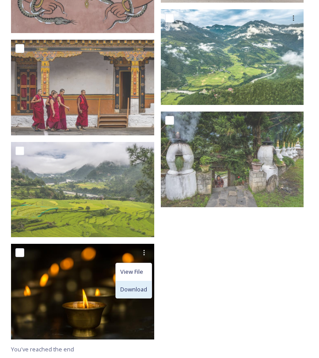
click at [130, 286] on span "Download" at bounding box center [133, 289] width 27 height 8
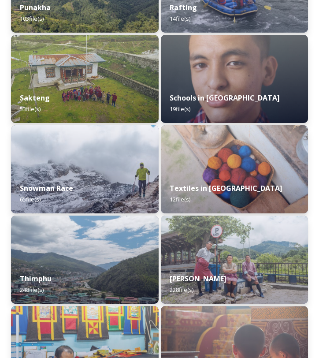
scroll to position [1396, 0]
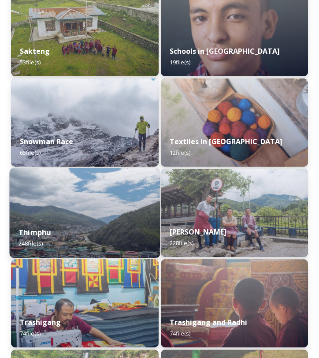
click at [79, 219] on div "Thimphu 248 file(s)" at bounding box center [85, 238] width 150 height 40
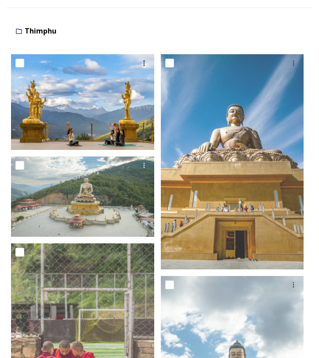
scroll to position [176, 0]
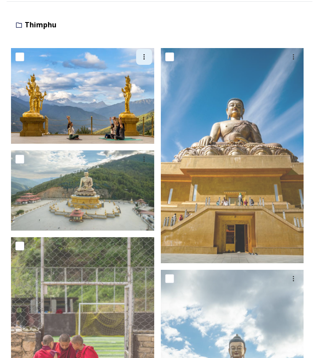
click at [142, 55] on icon at bounding box center [144, 56] width 7 height 7
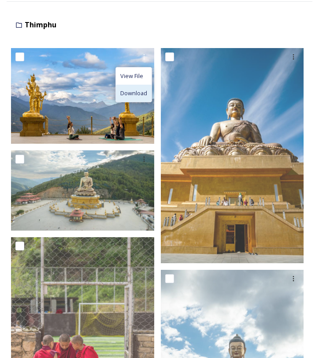
click at [138, 87] on div "Download" at bounding box center [134, 93] width 36 height 17
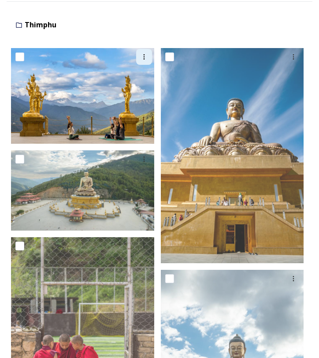
click at [145, 60] on div at bounding box center [144, 57] width 16 height 16
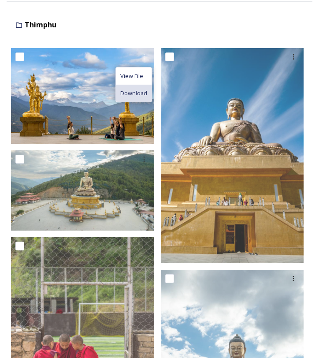
click at [142, 94] on span "Download" at bounding box center [133, 93] width 27 height 8
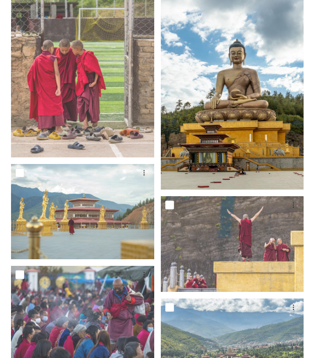
scroll to position [494, 0]
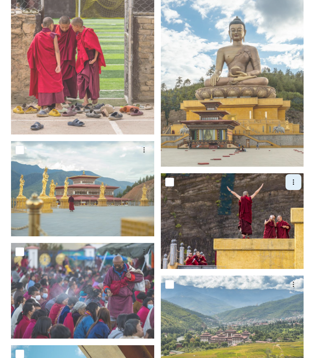
click at [296, 180] on icon at bounding box center [293, 182] width 7 height 7
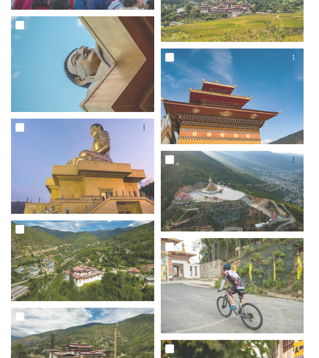
scroll to position [841, 0]
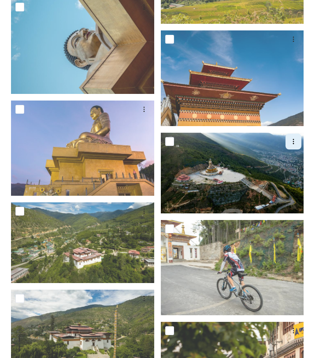
click at [288, 139] on div at bounding box center [294, 142] width 16 height 16
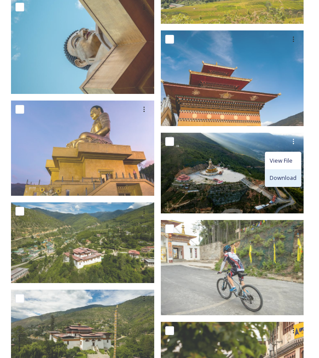
click at [288, 179] on span "Download" at bounding box center [283, 178] width 27 height 8
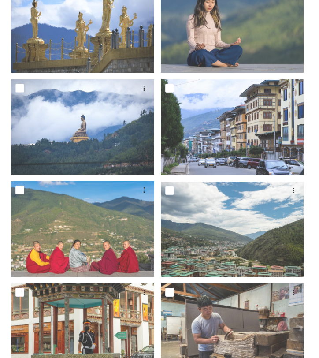
scroll to position [3643, 0]
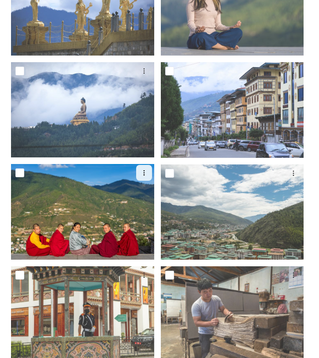
click at [147, 174] on icon at bounding box center [144, 172] width 7 height 7
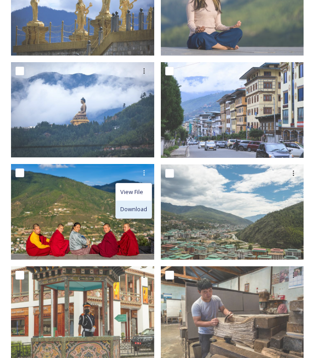
click at [141, 209] on span "Download" at bounding box center [133, 209] width 27 height 8
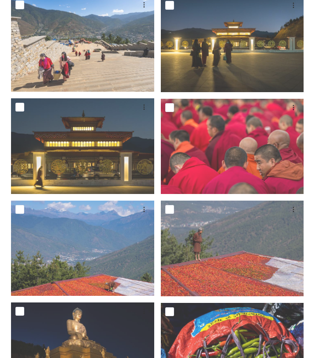
scroll to position [4319, 0]
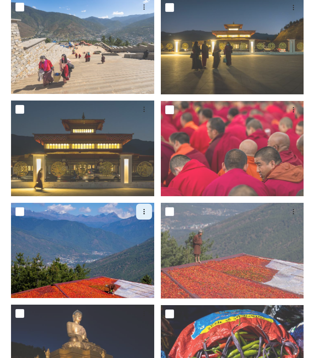
click at [144, 209] on icon at bounding box center [144, 211] width 7 height 7
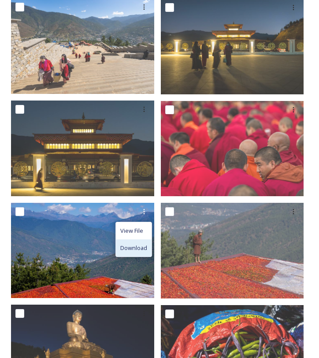
click at [124, 251] on div "Download" at bounding box center [134, 247] width 36 height 17
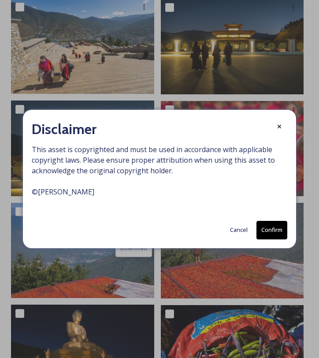
click at [280, 230] on button "Confirm" at bounding box center [272, 230] width 31 height 18
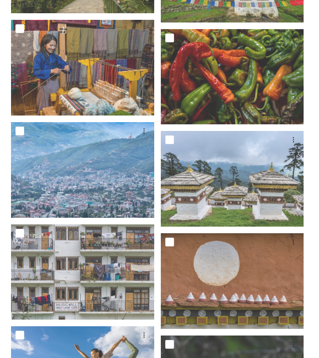
scroll to position [8067, 0]
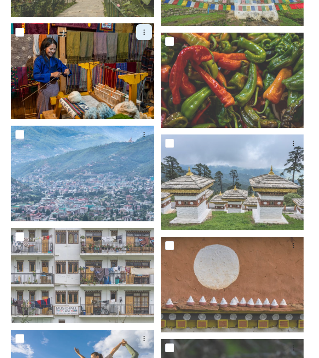
click at [144, 30] on icon at bounding box center [144, 32] width 7 height 7
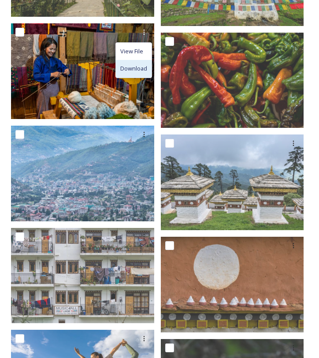
click at [139, 67] on span "Download" at bounding box center [133, 68] width 27 height 8
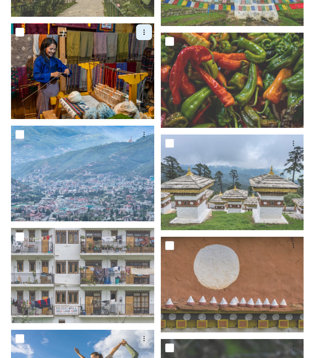
click at [142, 33] on icon at bounding box center [144, 32] width 7 height 7
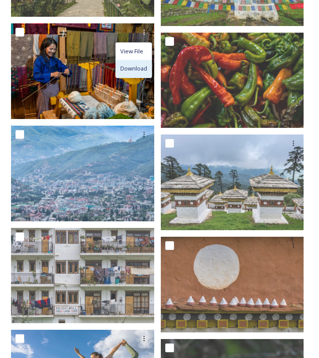
click at [141, 73] on div "Download" at bounding box center [134, 68] width 36 height 17
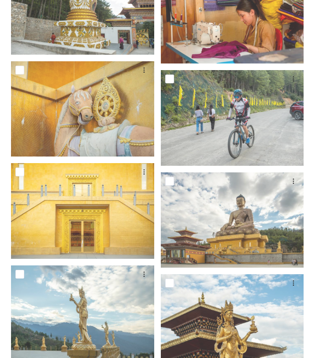
scroll to position [8874, 0]
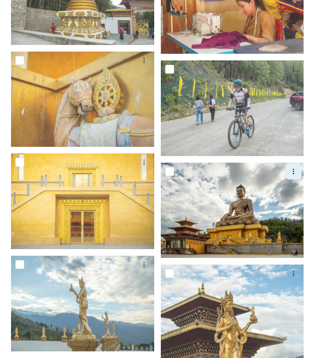
click at [290, 173] on icon at bounding box center [293, 171] width 7 height 7
click at [288, 206] on span "Download" at bounding box center [283, 208] width 27 height 8
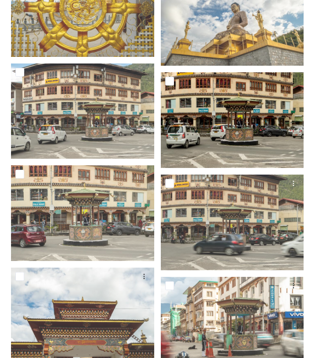
scroll to position [9388, 0]
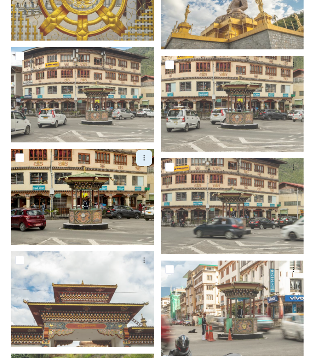
click at [143, 157] on icon at bounding box center [143, 157] width 1 height 5
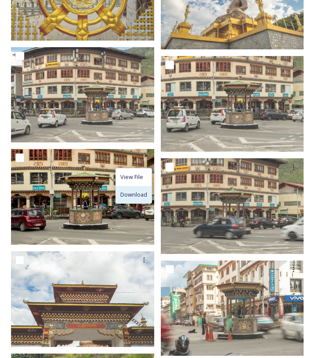
click at [133, 192] on span "Download" at bounding box center [133, 194] width 27 height 8
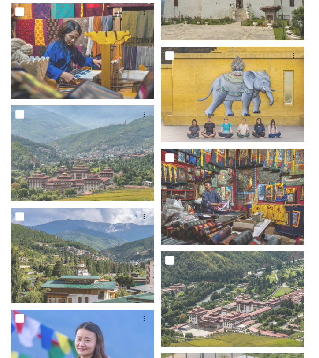
scroll to position [10493, 0]
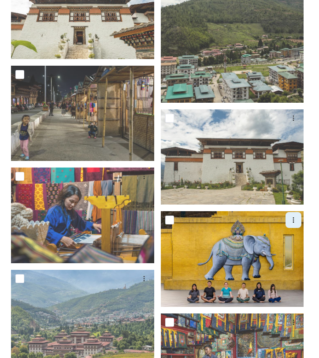
click at [288, 224] on div at bounding box center [294, 220] width 16 height 16
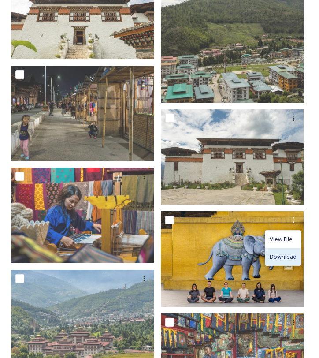
click at [286, 253] on span "Download" at bounding box center [283, 257] width 27 height 8
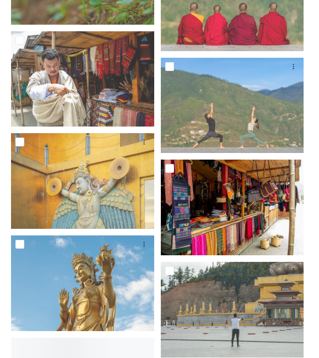
scroll to position [11795, 0]
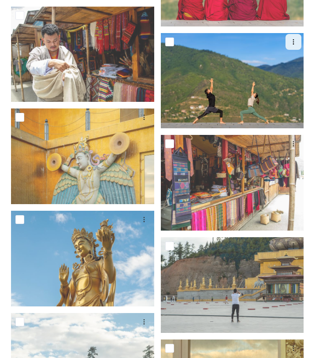
click at [296, 38] on icon at bounding box center [293, 41] width 7 height 7
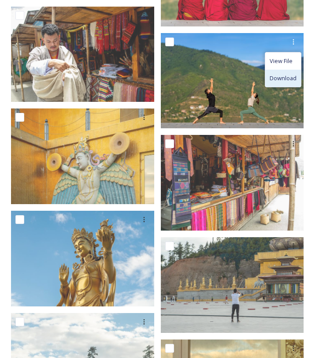
click at [285, 81] on span "Download" at bounding box center [283, 78] width 27 height 8
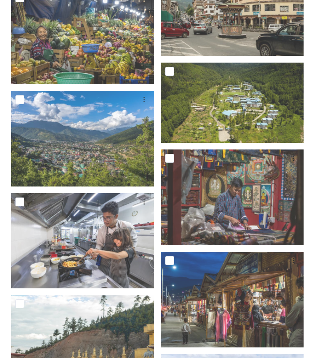
scroll to position [13835, 0]
